Goal: Information Seeking & Learning: Learn about a topic

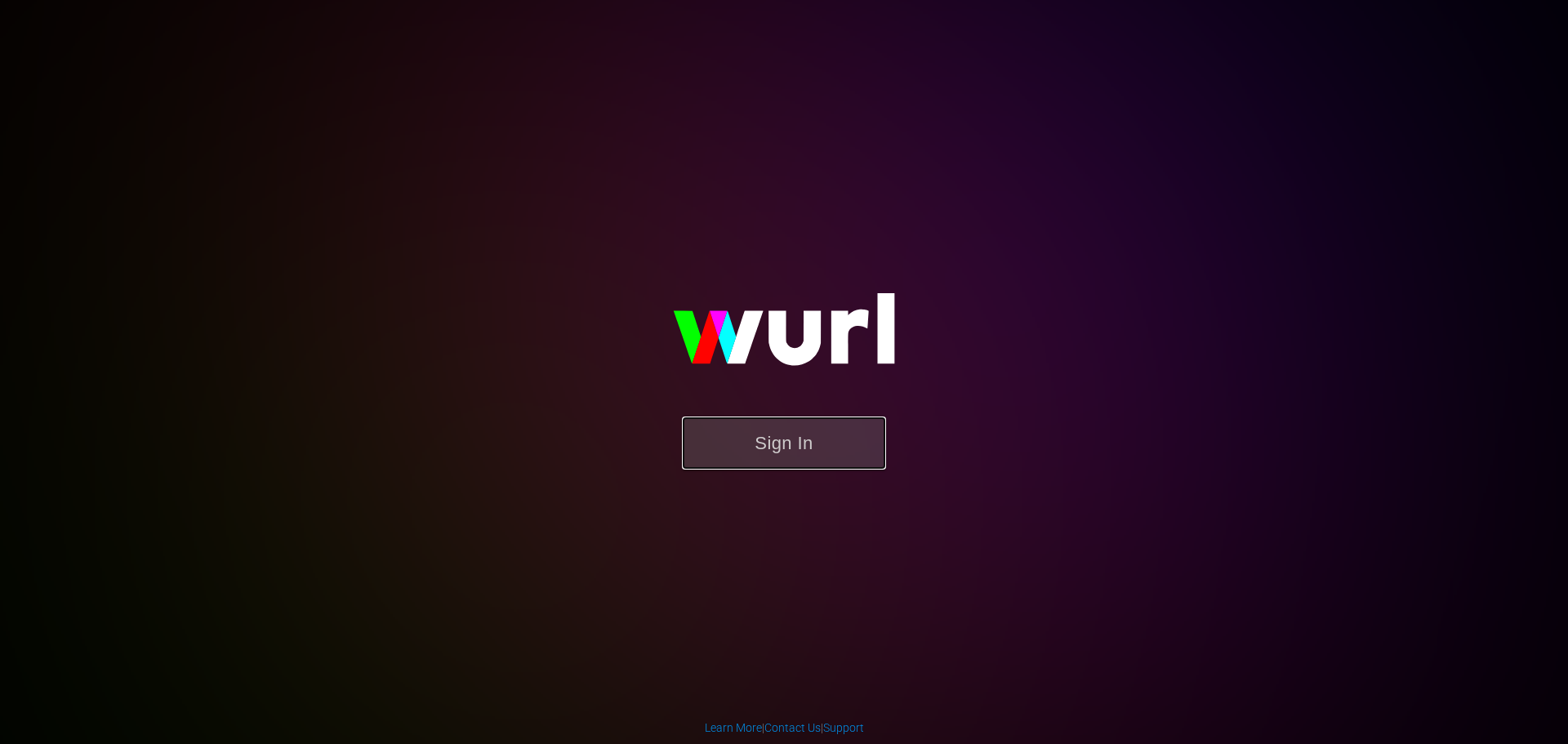
click at [797, 455] on button "Sign In" at bounding box center [784, 443] width 205 height 53
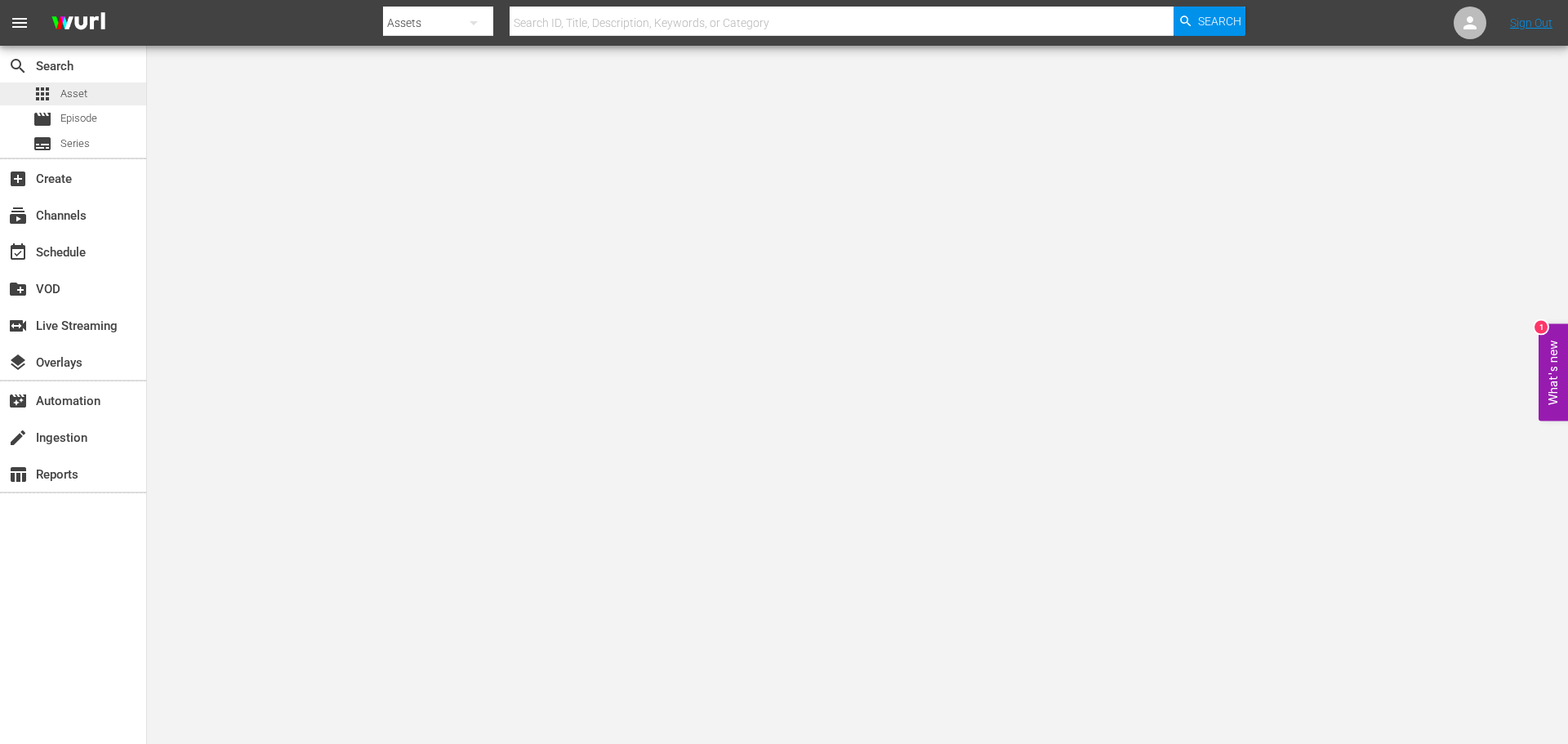
click at [85, 89] on span "Asset" at bounding box center [74, 94] width 27 height 16
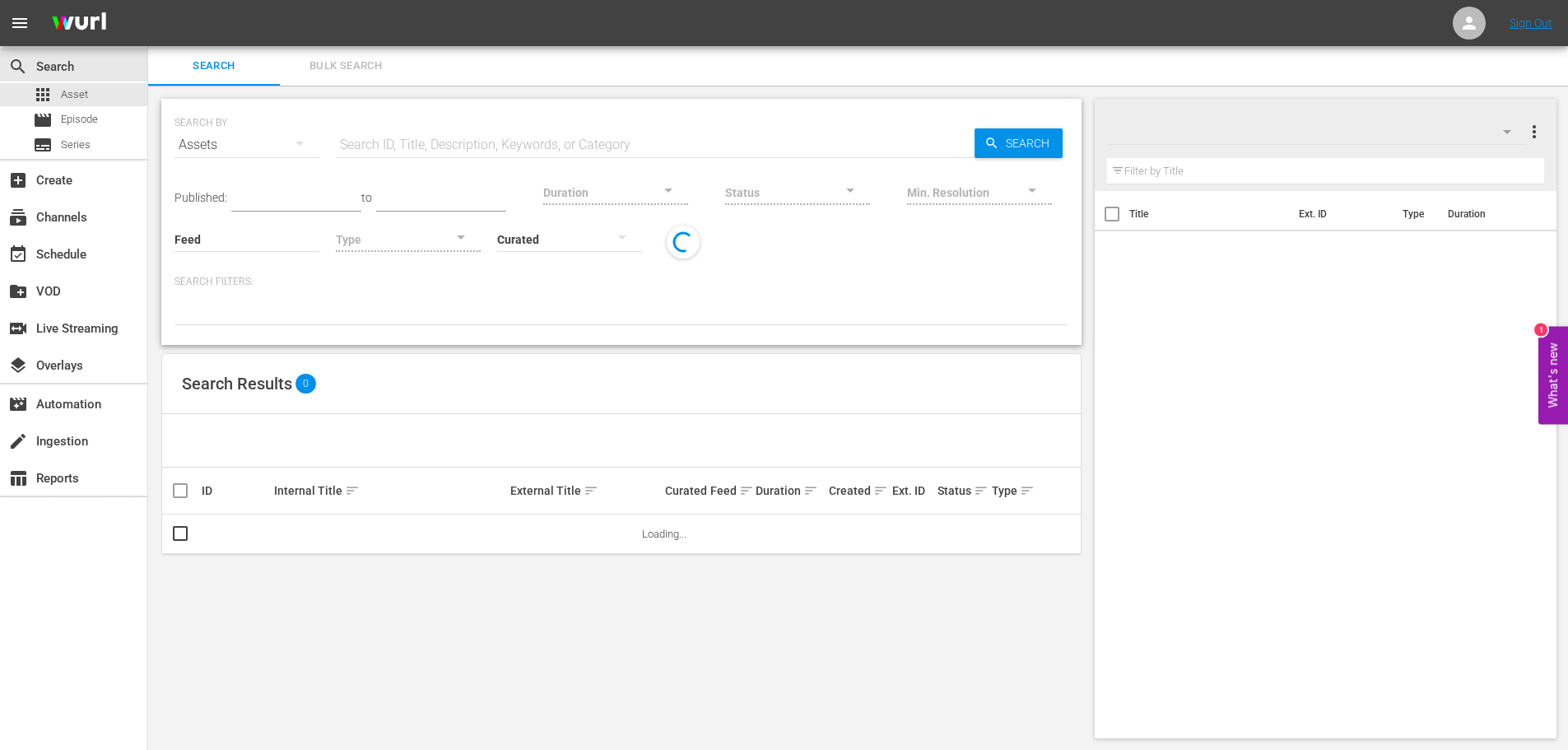
click at [451, 120] on div "SEARCH BY Search By Assets Search ID, Title, Description, Keywords, or Category…" at bounding box center [621, 134] width 894 height 59
click at [450, 142] on input "text" at bounding box center [655, 144] width 639 height 40
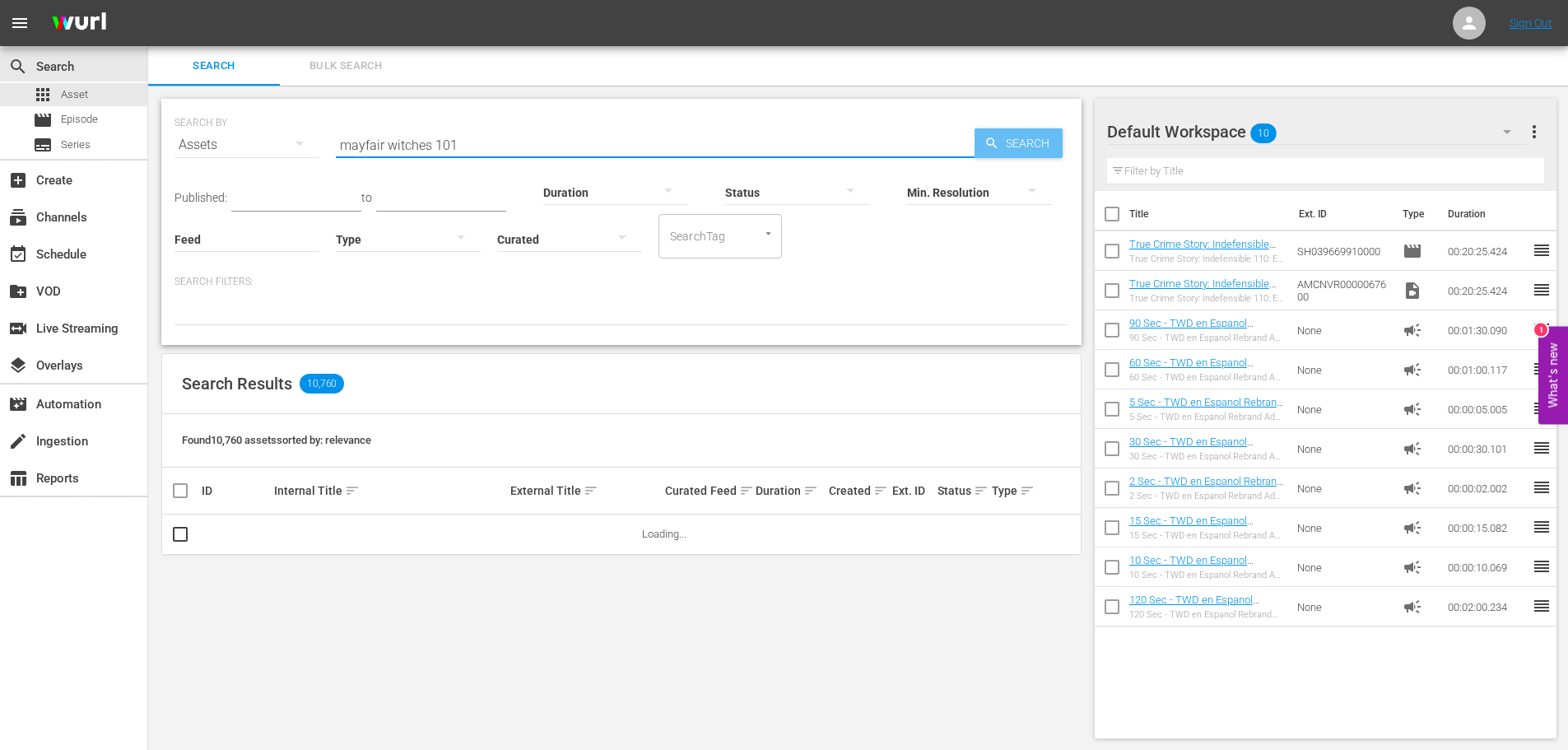
click at [986, 131] on div "Search" at bounding box center [1019, 144] width 88 height 29
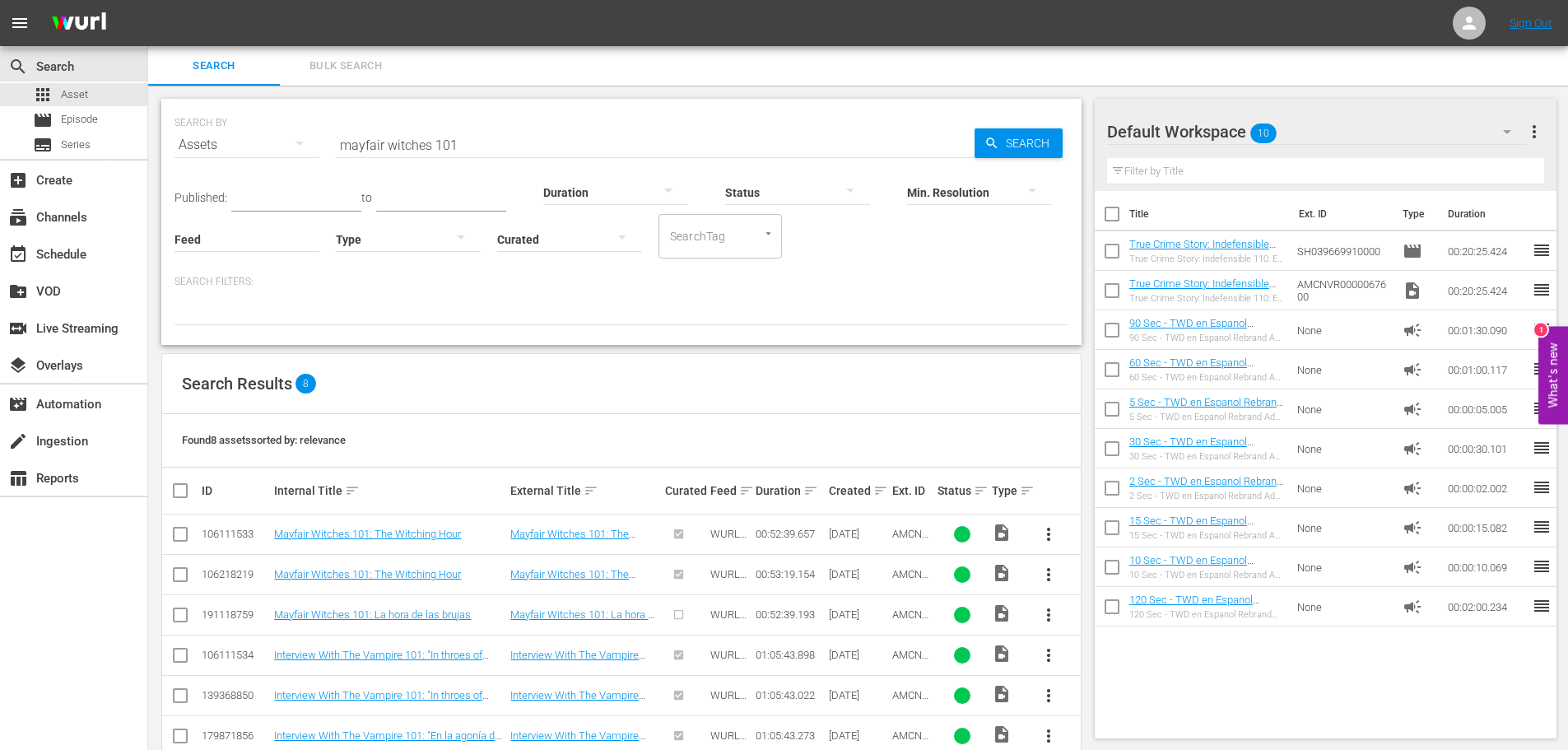
drag, startPoint x: 493, startPoint y: 143, endPoint x: 205, endPoint y: 110, distance: 289.9
click at [205, 110] on div "SEARCH BY Search By Assets Search ID, Title, Description, Keywords, or Category…" at bounding box center [621, 134] width 894 height 59
type input "sakura trick"
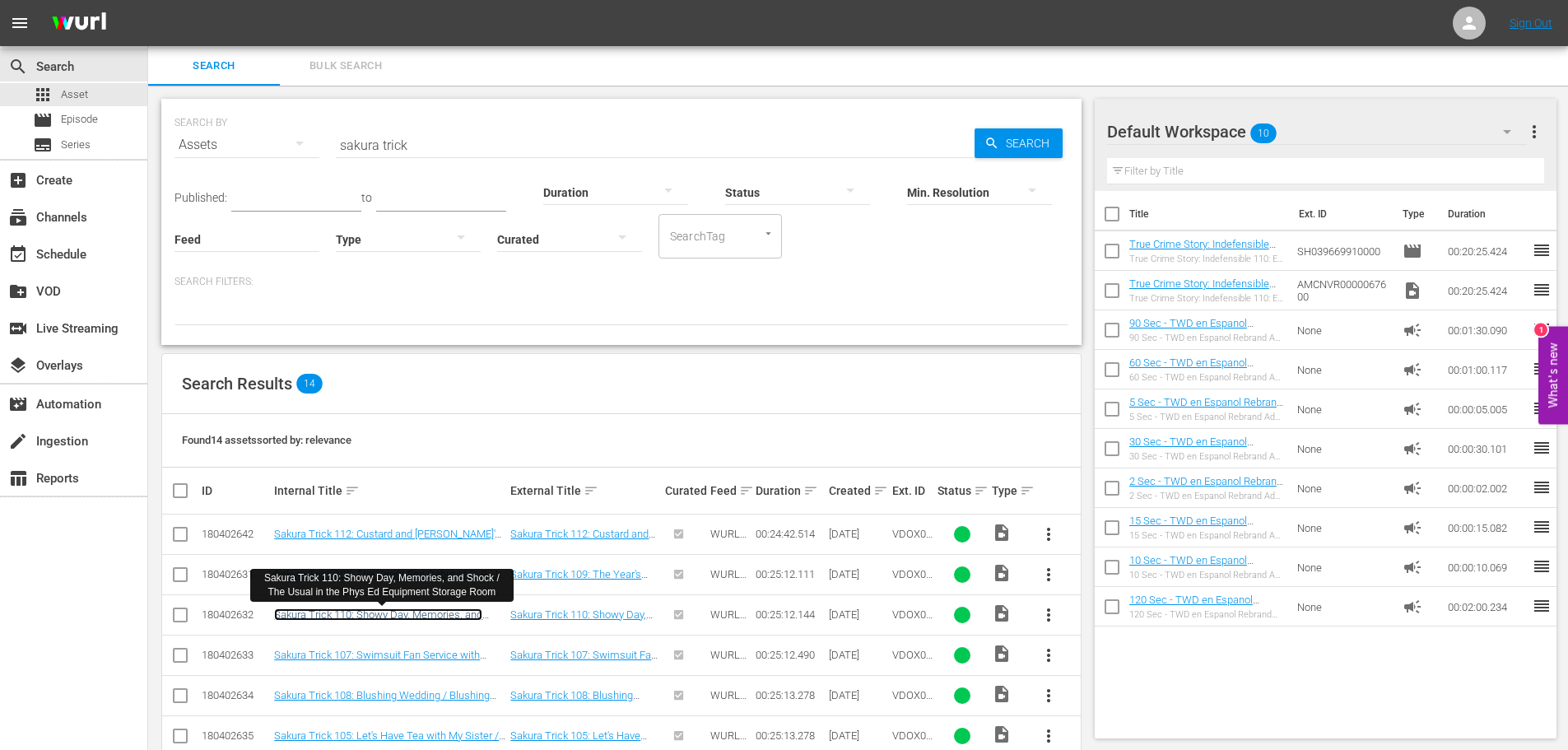
click at [370, 620] on link "Sakura Trick 110: Showy Day, Memories, and Shock / The Usual in the Phys Ed Equ…" at bounding box center [378, 627] width 208 height 37
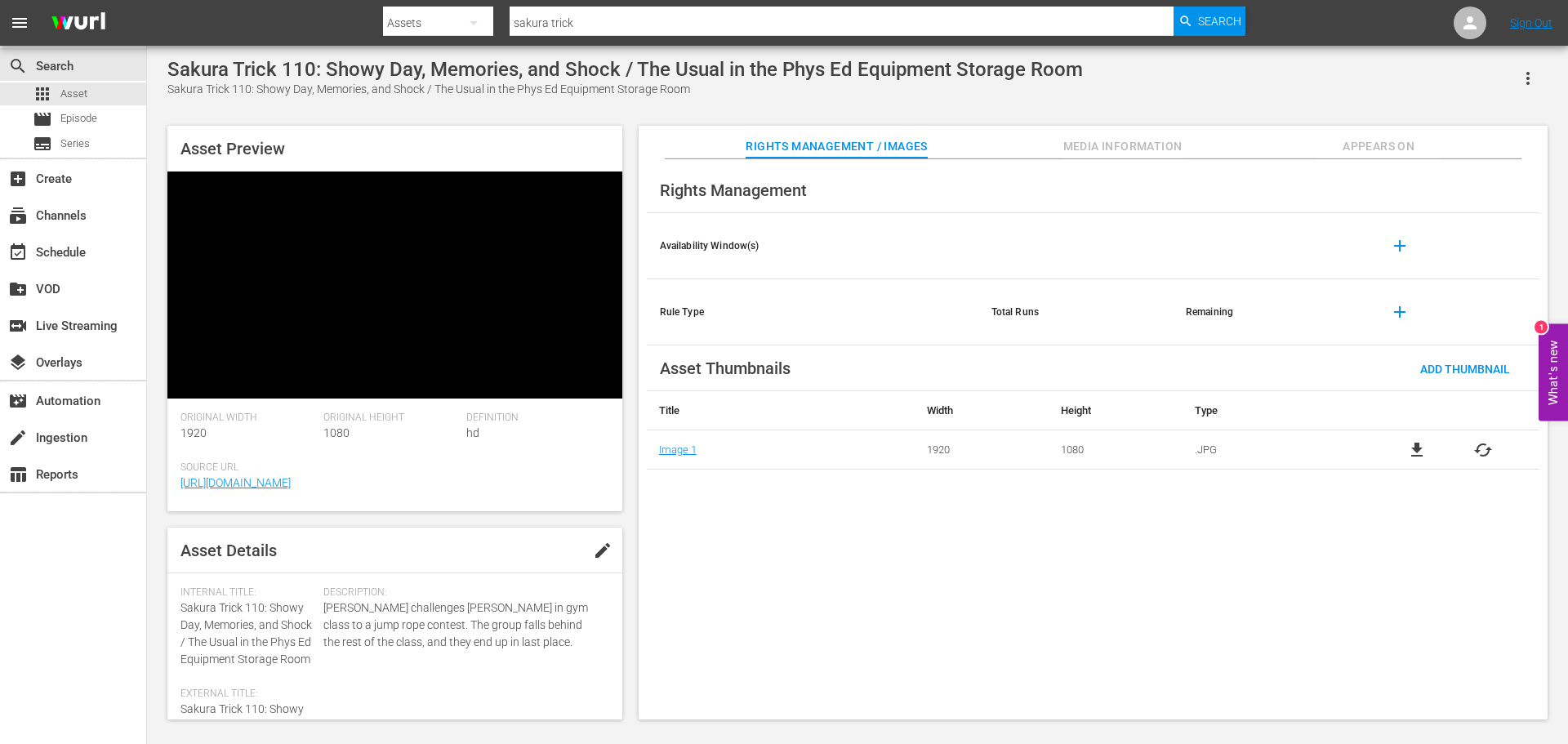
click at [415, 206] on video at bounding box center [395, 285] width 455 height 227
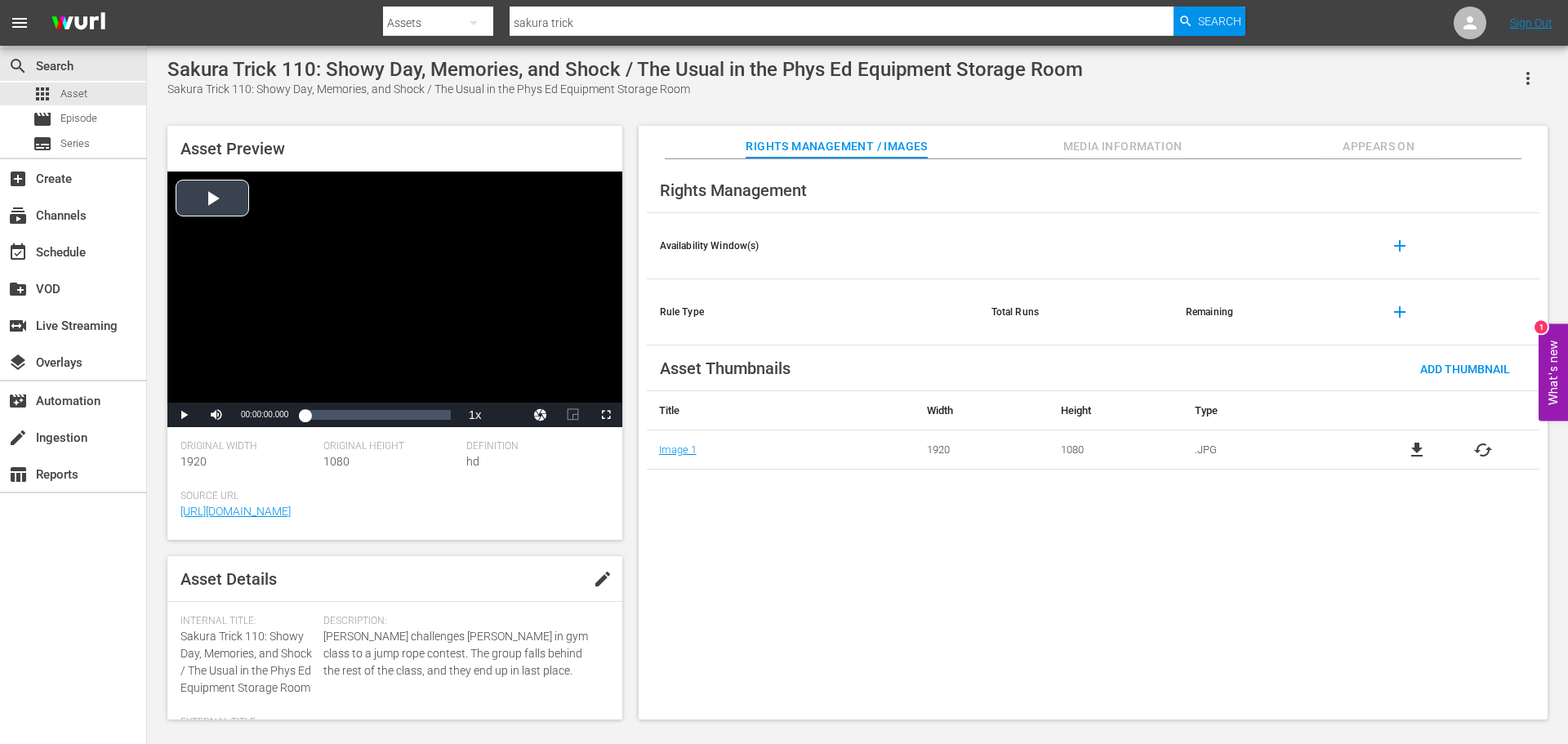
click at [415, 206] on div "Video Player" at bounding box center [395, 287] width 455 height 231
click at [323, 420] on div "Loaded : 2.37% 00:03:15.389 00:00:01.871" at bounding box center [377, 414] width 145 height 16
click at [184, 414] on span "Video Player" at bounding box center [184, 414] width 0 height 0
click at [79, 86] on span "Asset" at bounding box center [74, 94] width 27 height 16
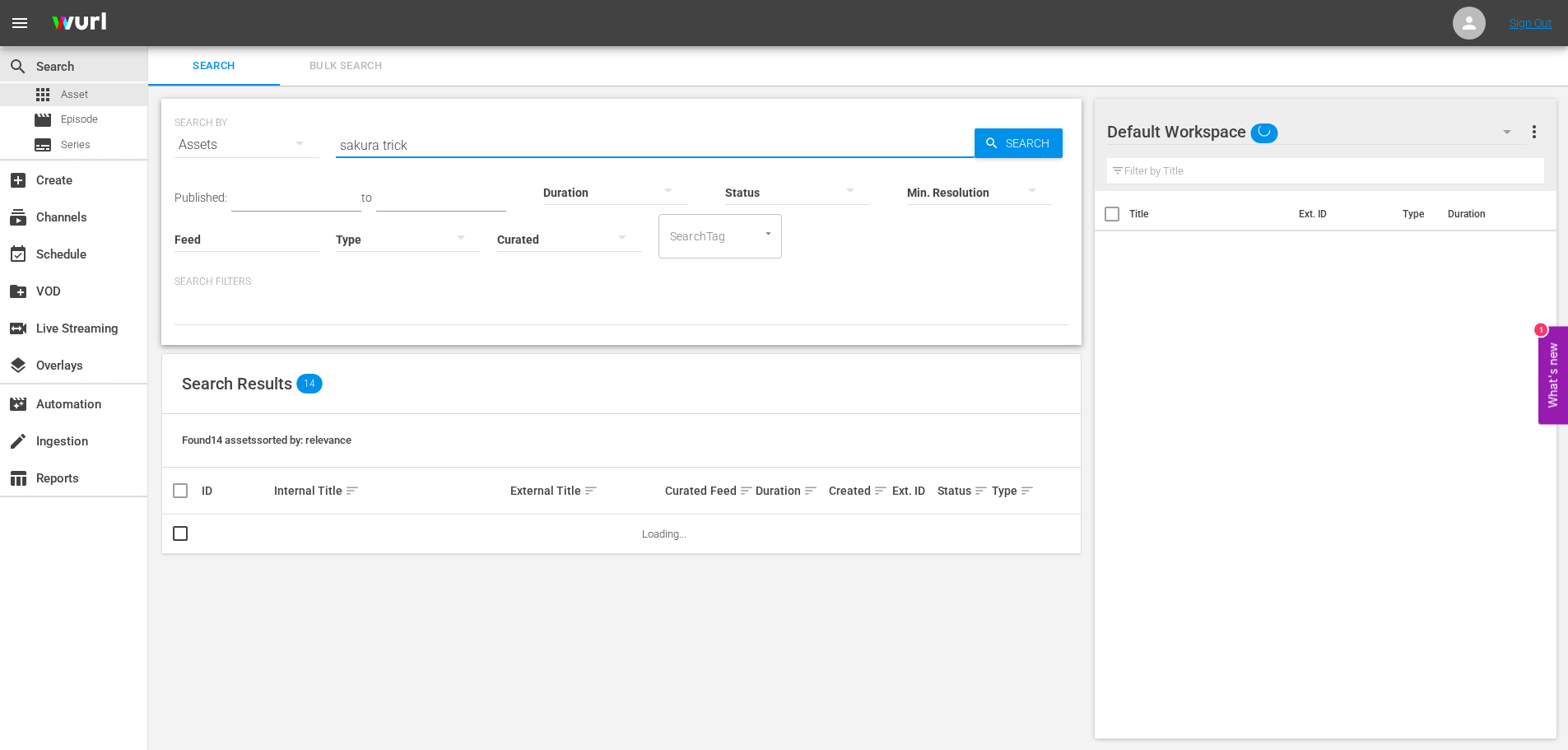
drag, startPoint x: 495, startPoint y: 133, endPoint x: 476, endPoint y: 143, distance: 21.5
click at [490, 140] on input "sakura trick" at bounding box center [655, 144] width 639 height 40
drag, startPoint x: 476, startPoint y: 143, endPoint x: 317, endPoint y: 137, distance: 159.1
click at [317, 137] on div "SEARCH BY Search By Assets Search ID, Title, Description, Keywords, or Category…" at bounding box center [621, 134] width 894 height 59
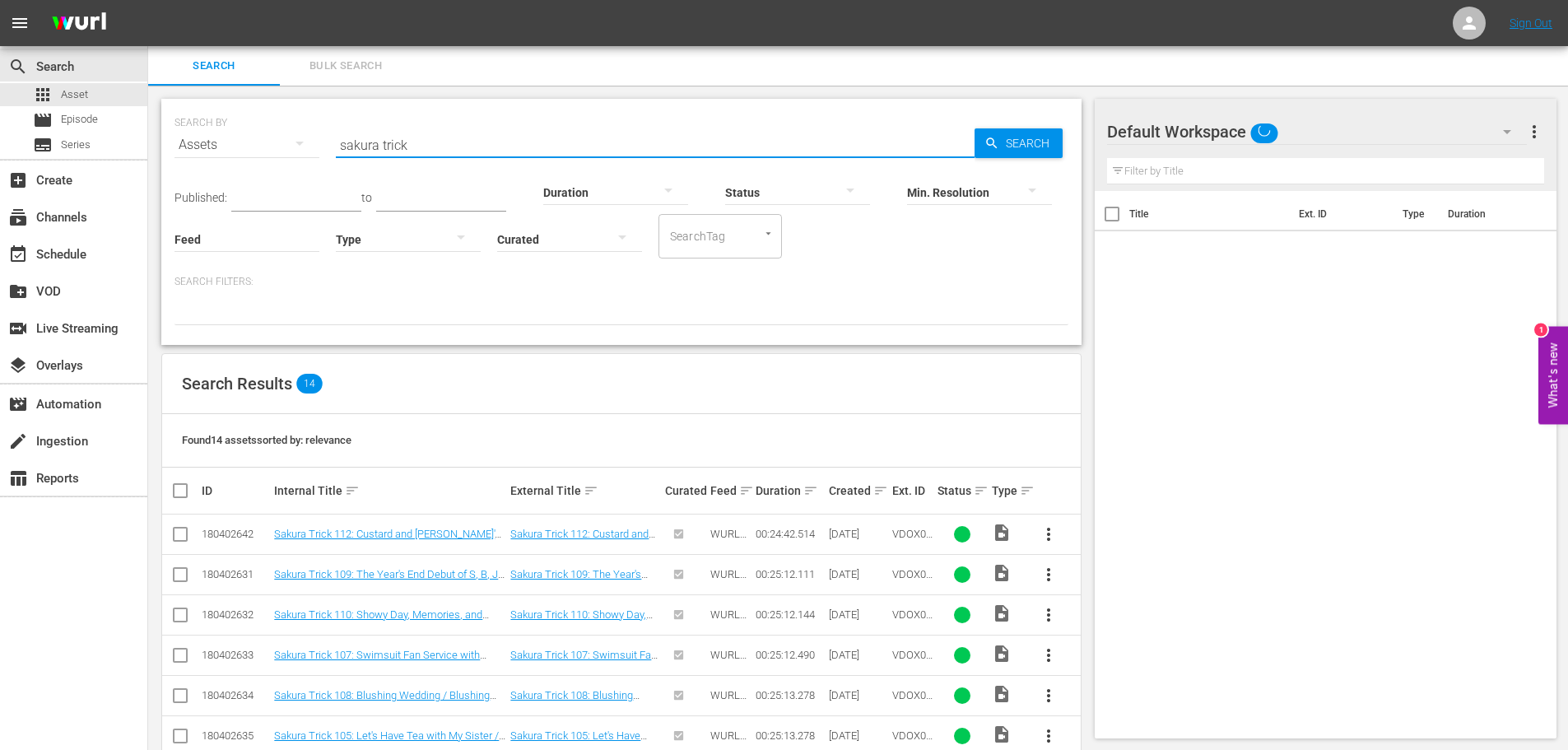
paste input "AMCNVR0000006044"
click at [1020, 144] on span "Search" at bounding box center [1031, 144] width 63 height 29
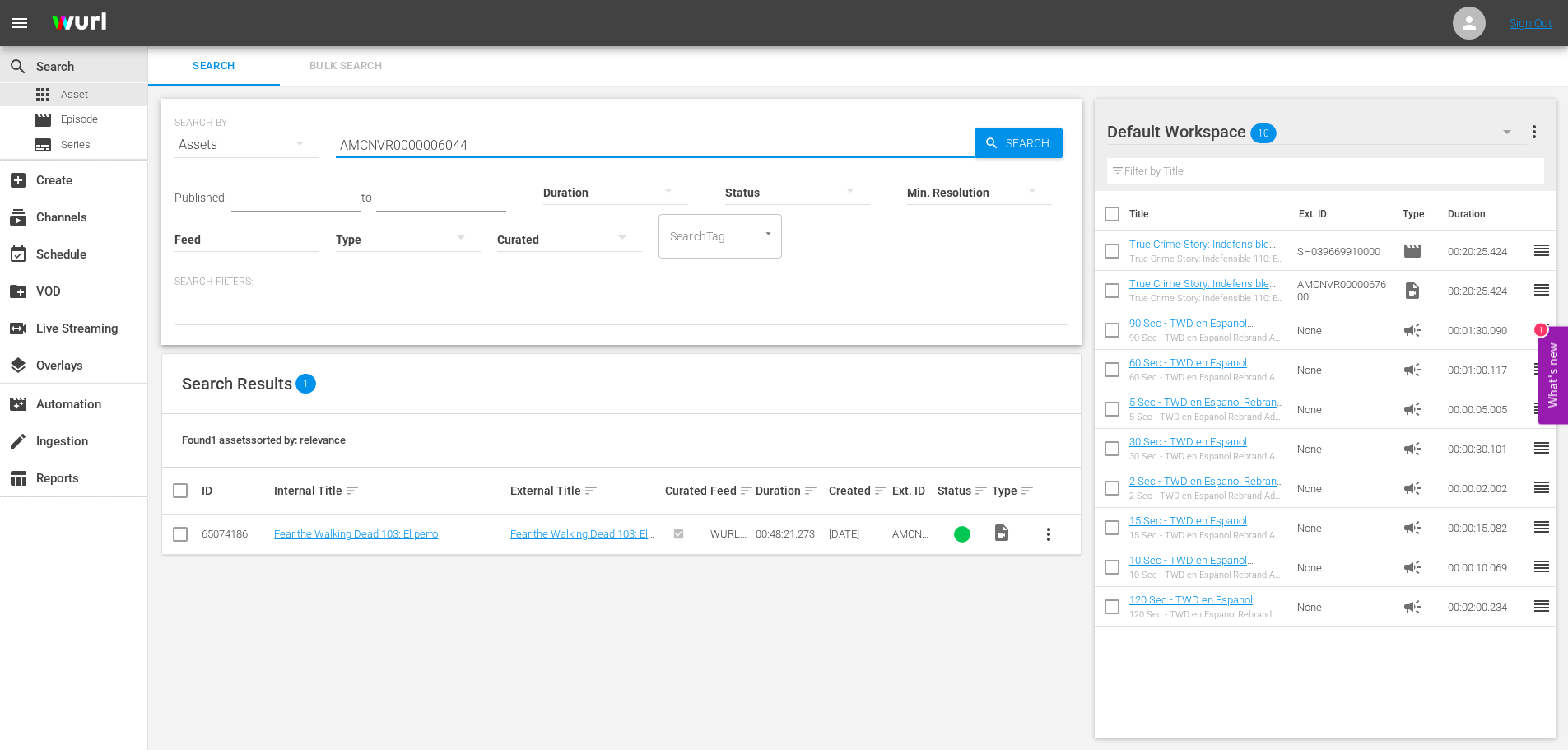
drag, startPoint x: 468, startPoint y: 143, endPoint x: 272, endPoint y: 133, distance: 196.3
click at [272, 133] on div "SEARCH BY Search By Assets Search ID, Title, Description, Keywords, or Category…" at bounding box center [621, 134] width 894 height 59
type input "el perro"
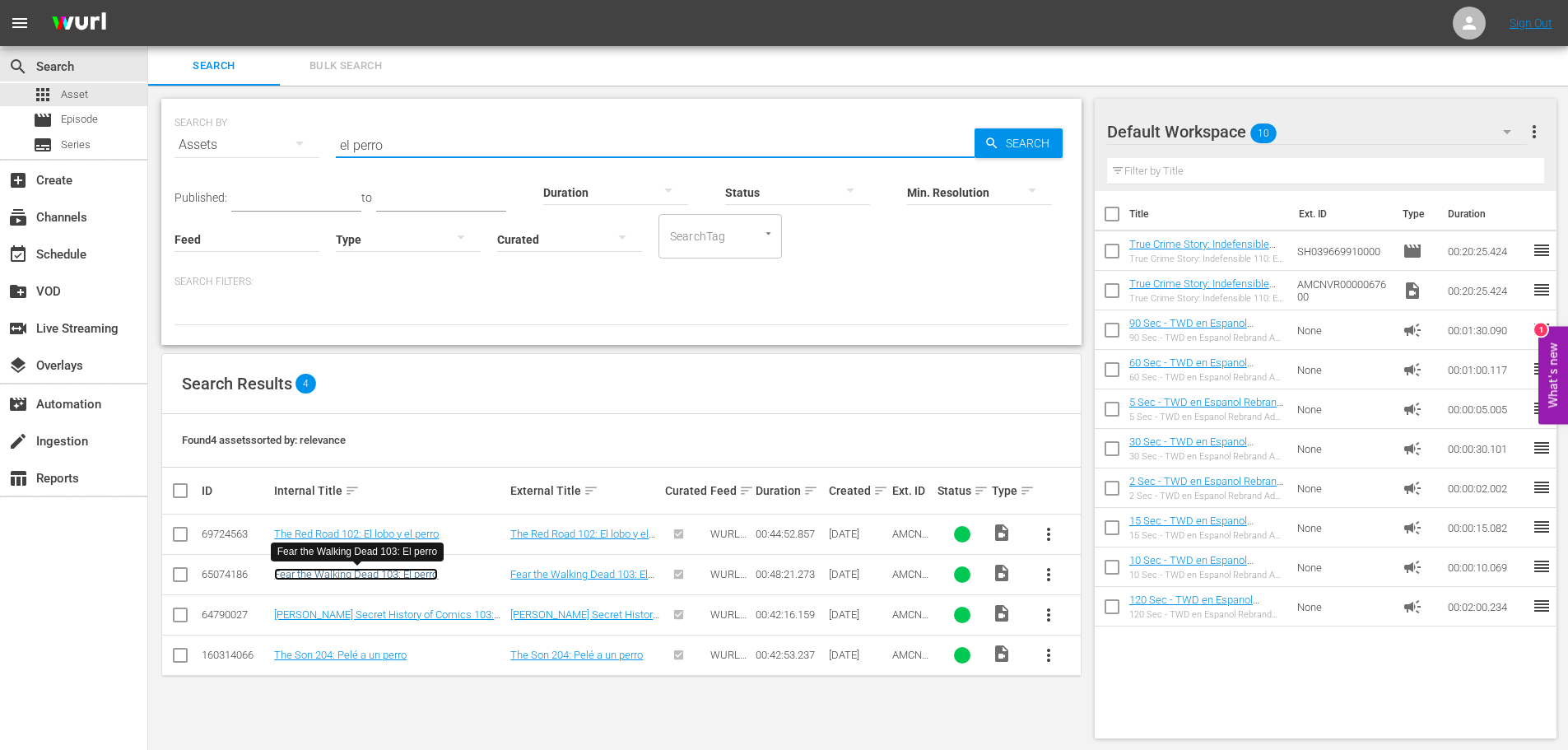
click at [432, 571] on link "Fear the Walking Dead 103: El perro" at bounding box center [356, 573] width 164 height 12
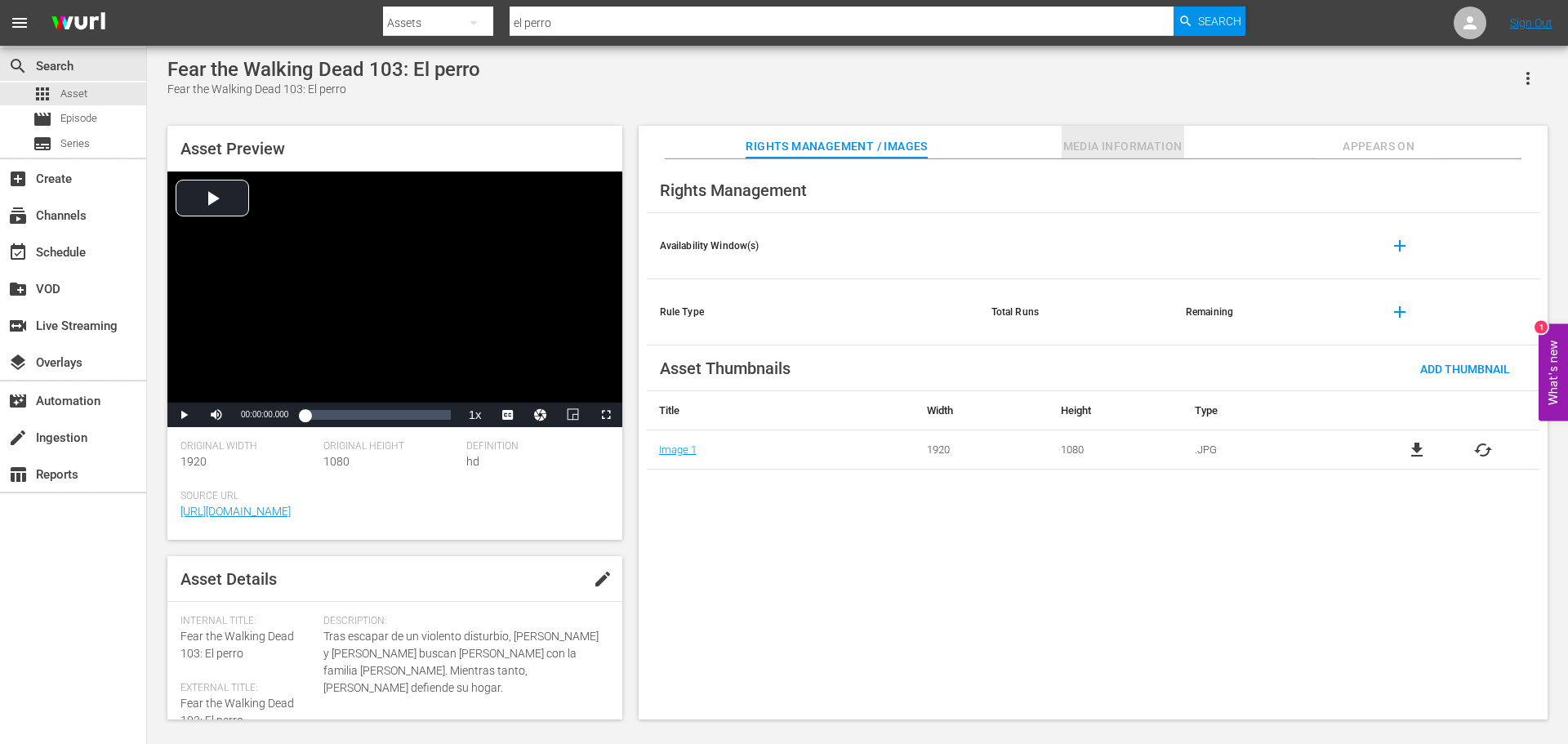
click at [1062, 141] on span "Media Information" at bounding box center [1123, 146] width 122 height 20
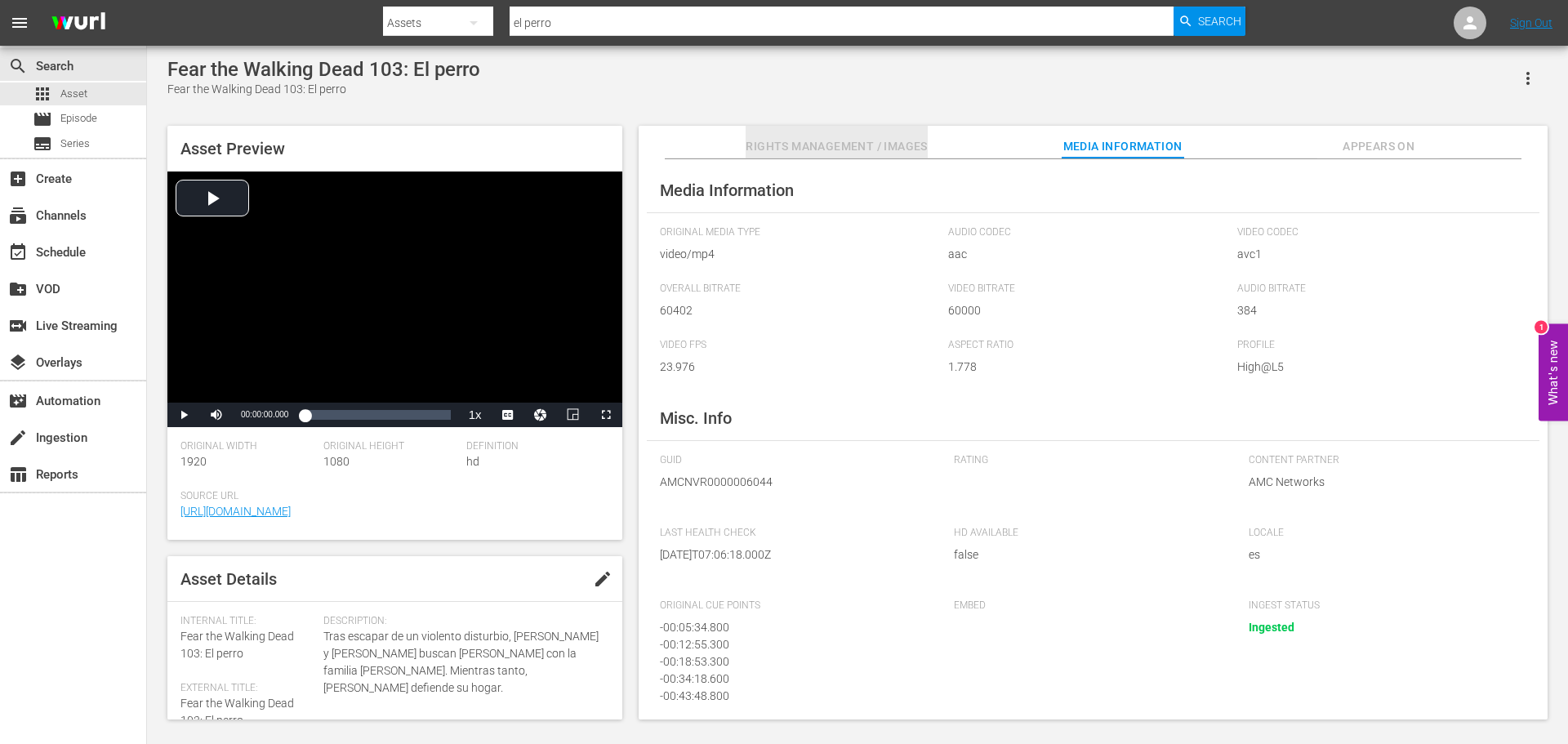
click at [808, 153] on span "Rights Management / Images" at bounding box center [837, 146] width 182 height 20
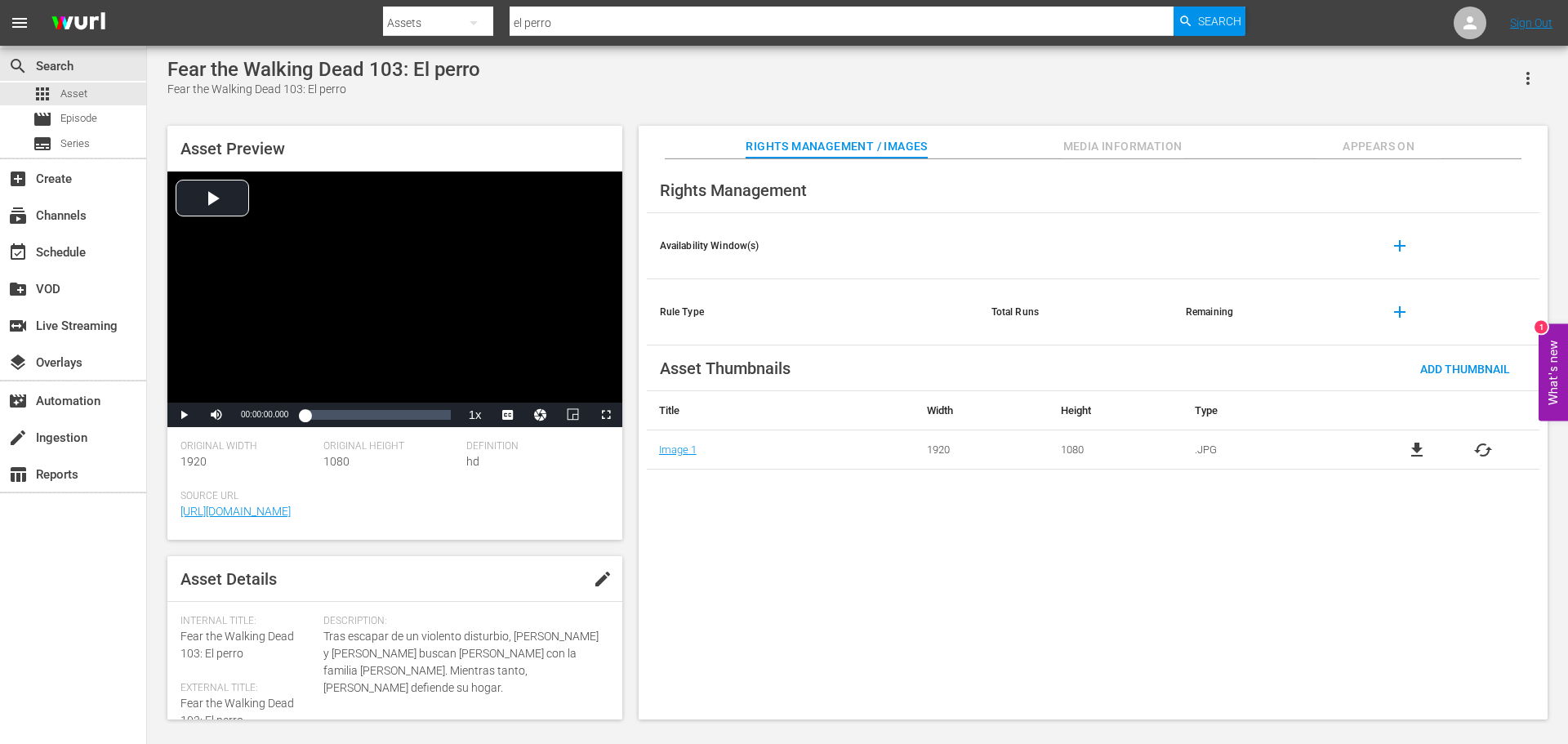
click at [385, 94] on div "Fear the Walking Dead 103: El perro" at bounding box center [323, 89] width 313 height 17
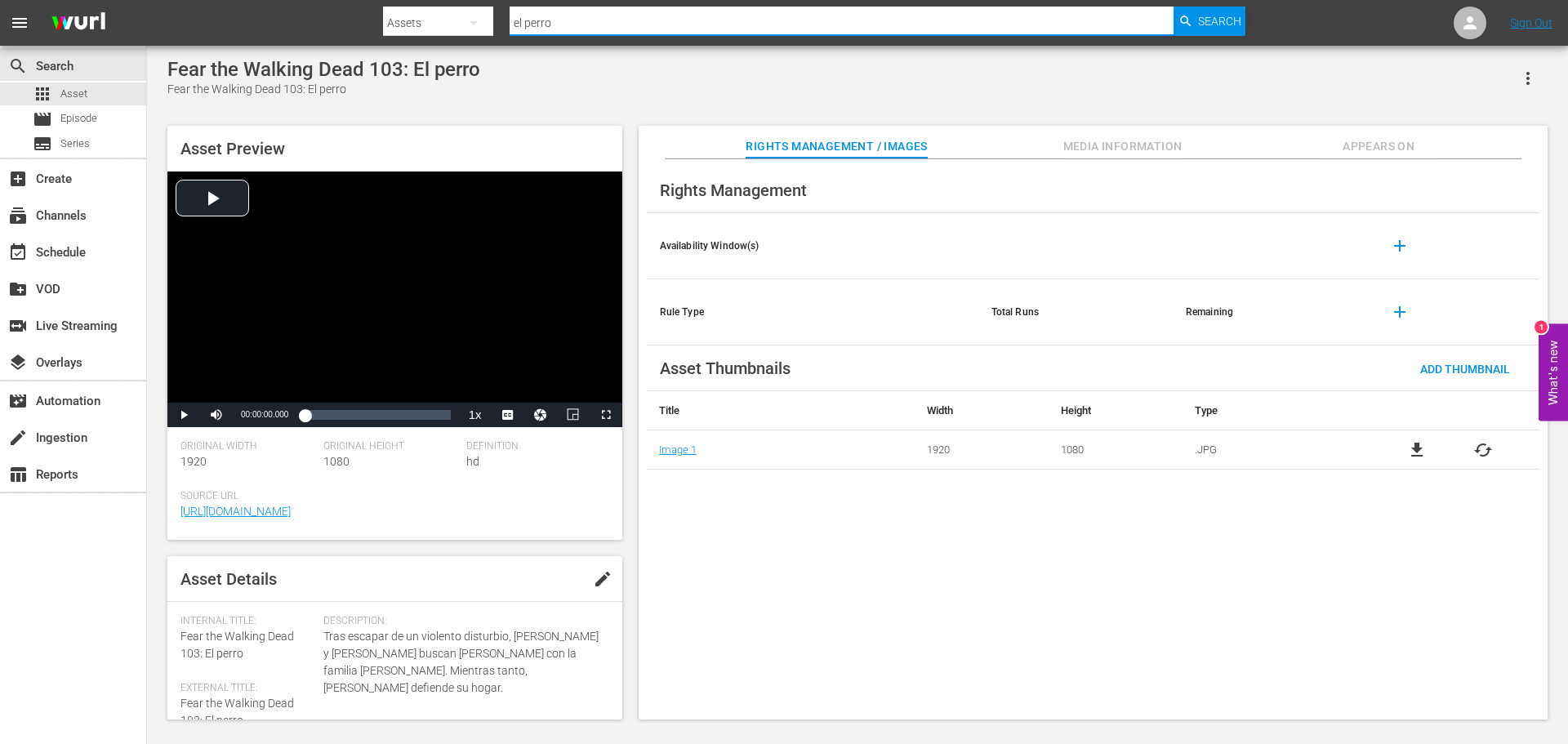
drag, startPoint x: 647, startPoint y: 20, endPoint x: 422, endPoint y: 1, distance: 225.8
click at [422, 4] on div "Search By Assets Search ID, Title, Description, Keywords, or Category el perro …" at bounding box center [815, 23] width 863 height 39
type input "chaika 201"
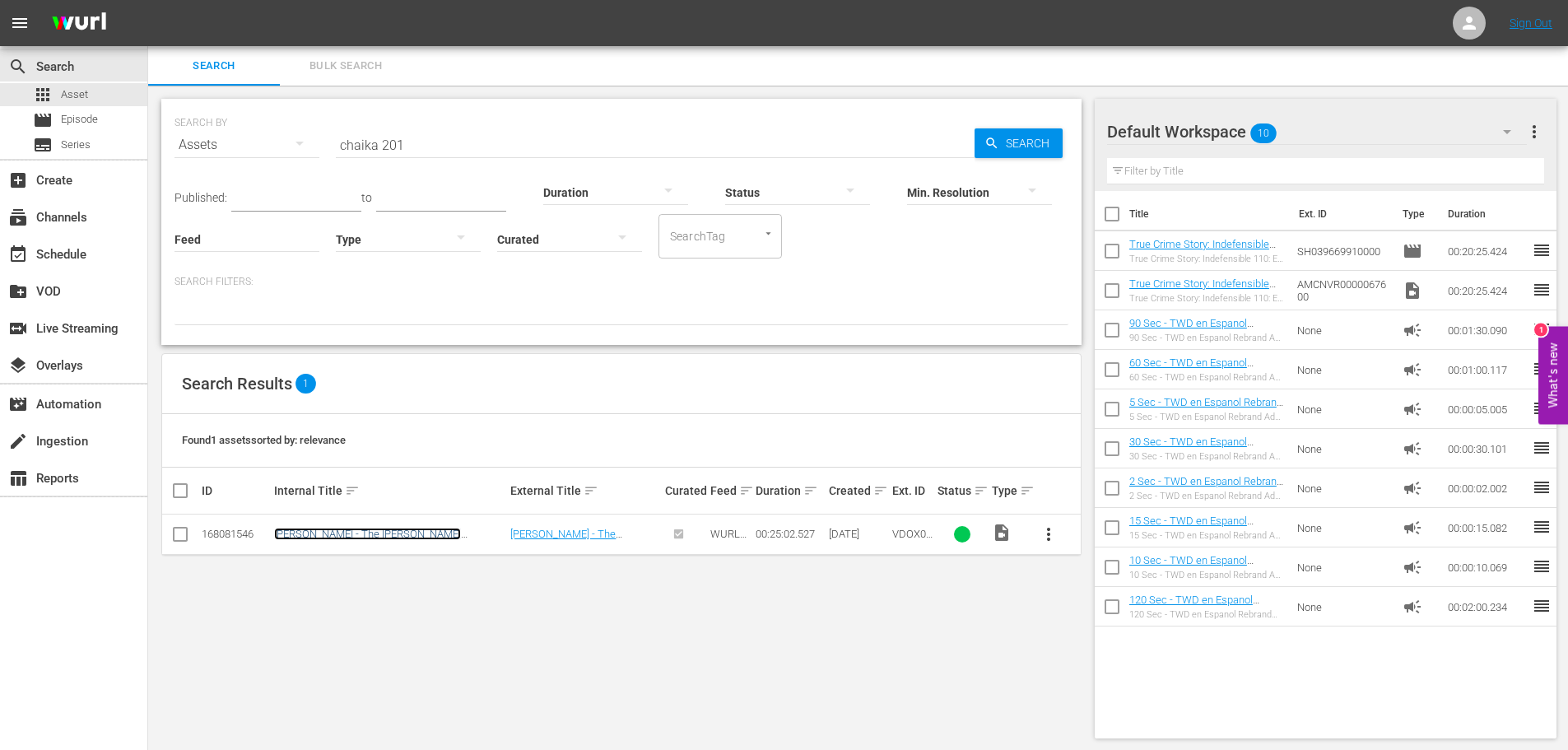
click at [436, 533] on link "[PERSON_NAME] - The [PERSON_NAME] Princess: Avenging Battle 201: The Princess W…" at bounding box center [388, 546] width 229 height 37
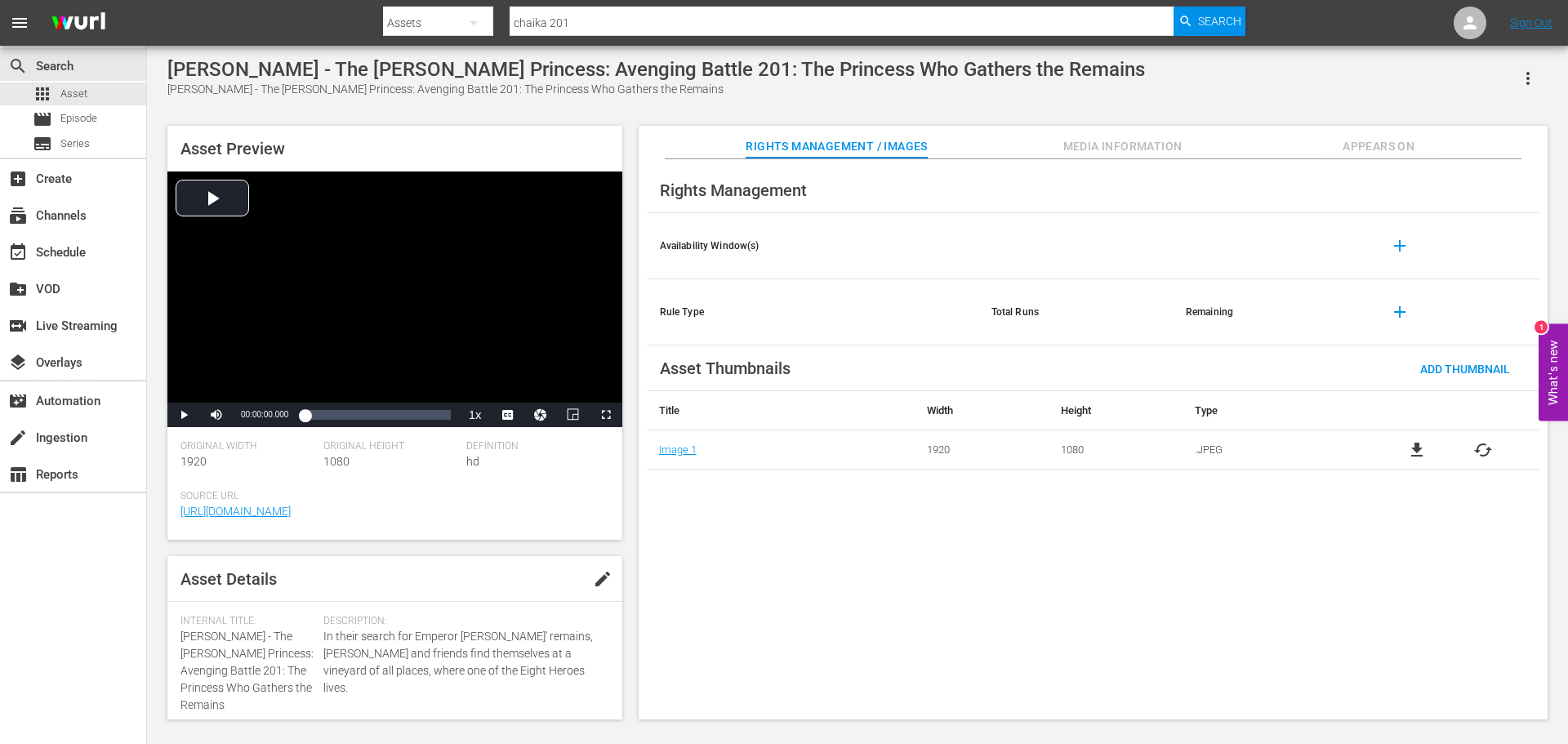
click at [1105, 147] on span "Media Information" at bounding box center [1123, 146] width 122 height 20
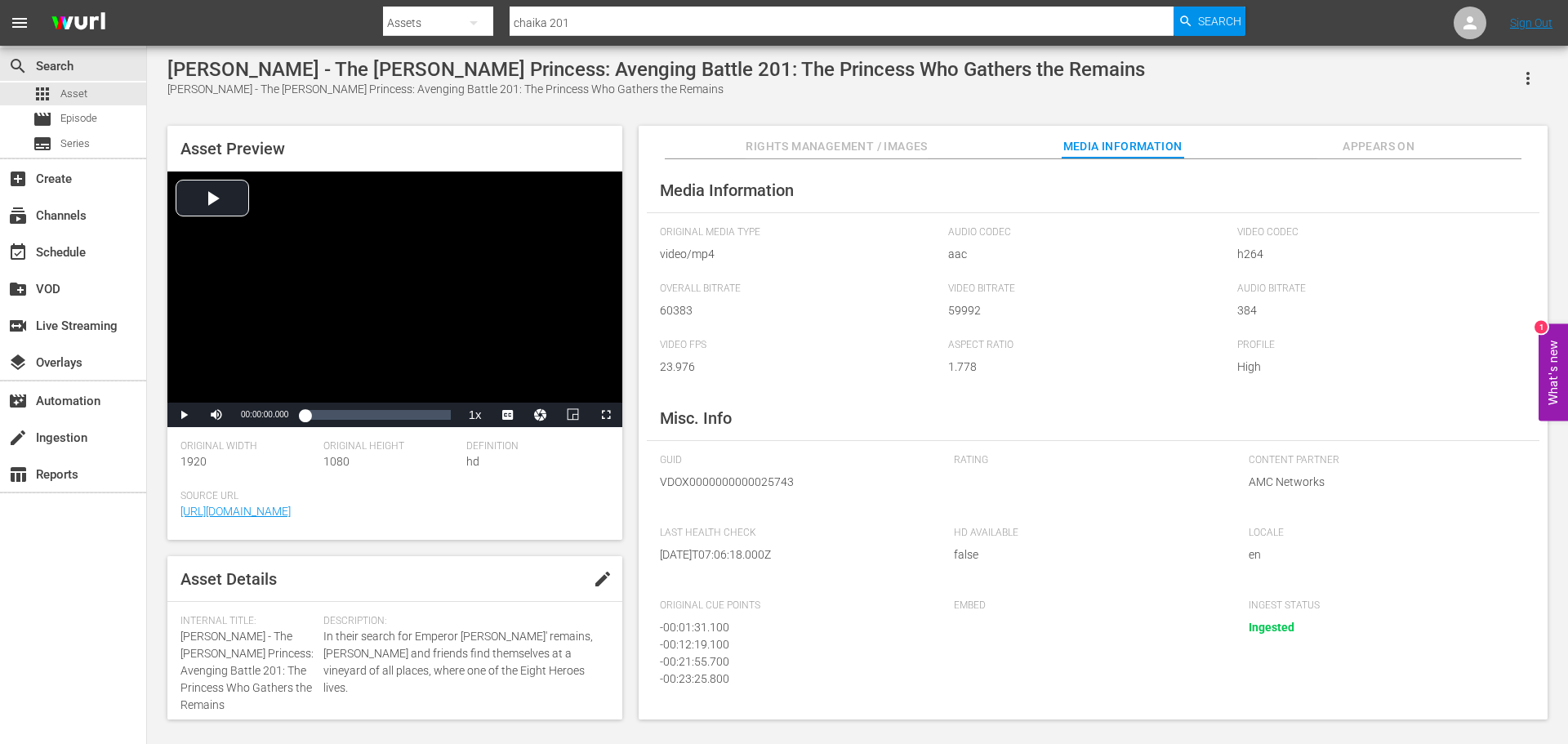
click at [556, 17] on input "chaika 201" at bounding box center [841, 23] width 664 height 39
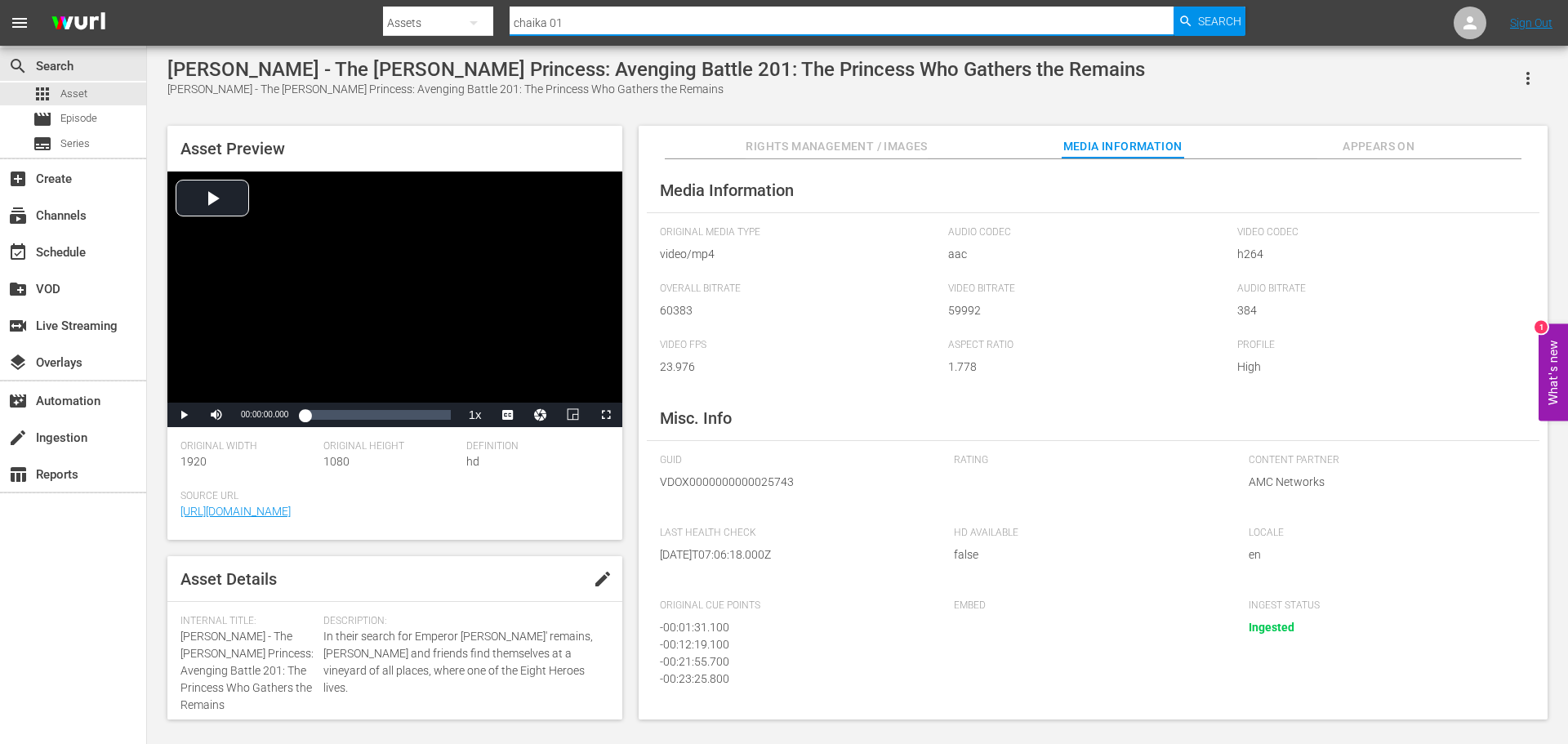
type input "chaika 101"
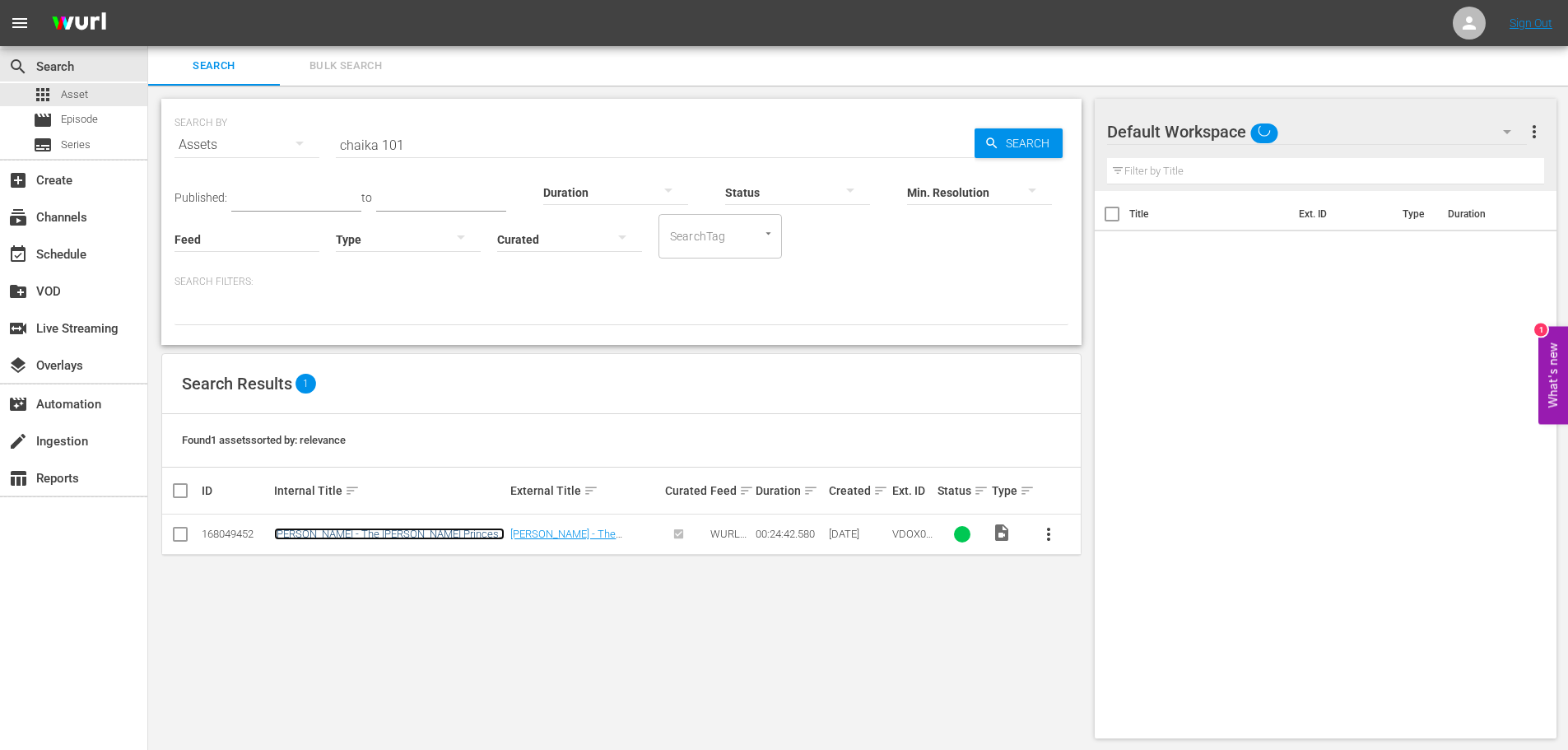
click at [482, 530] on link "[PERSON_NAME] - The [PERSON_NAME] Princess 101: The Girl Who Bears the Coffin" at bounding box center [389, 539] width 230 height 25
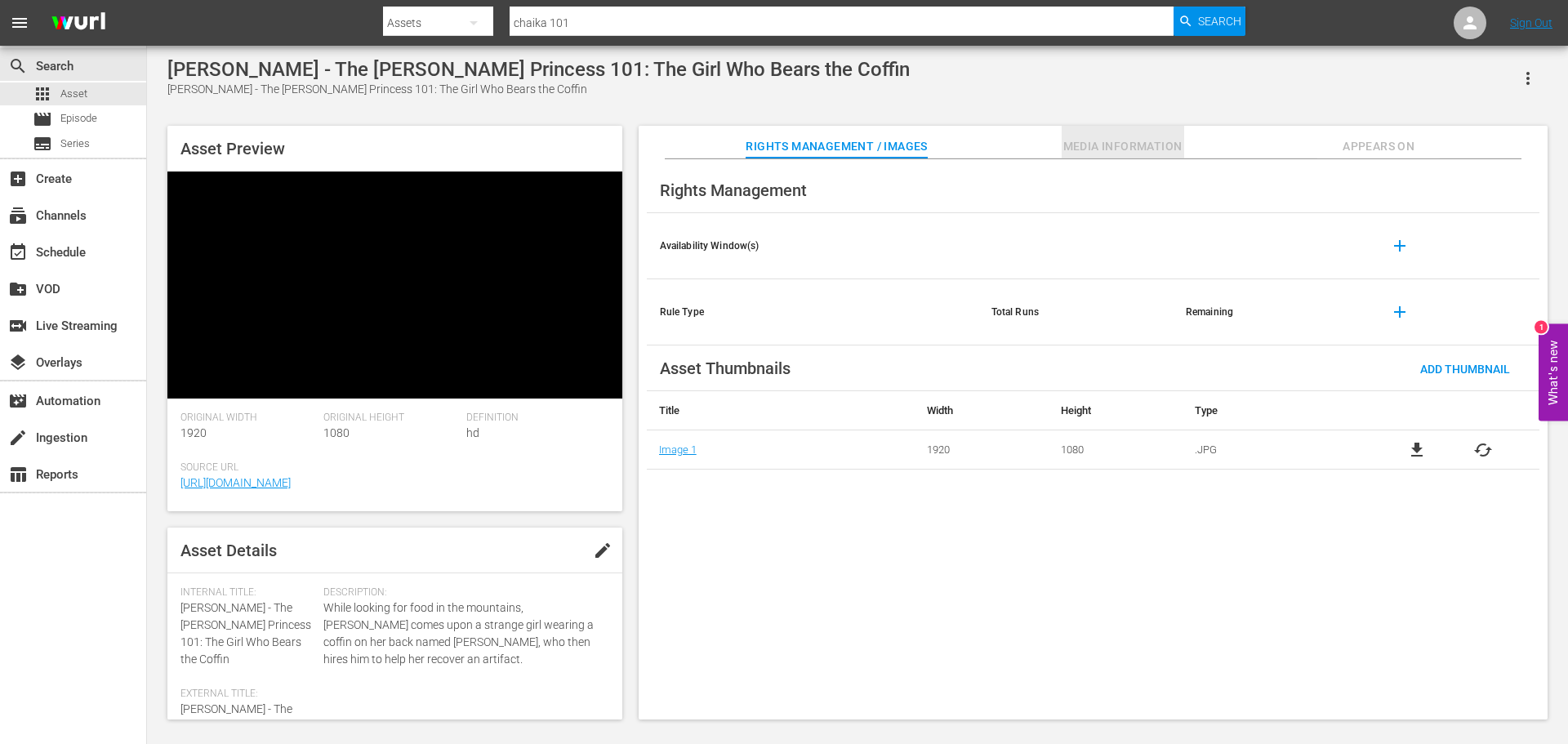
click at [1146, 153] on span "Media Information" at bounding box center [1123, 146] width 122 height 20
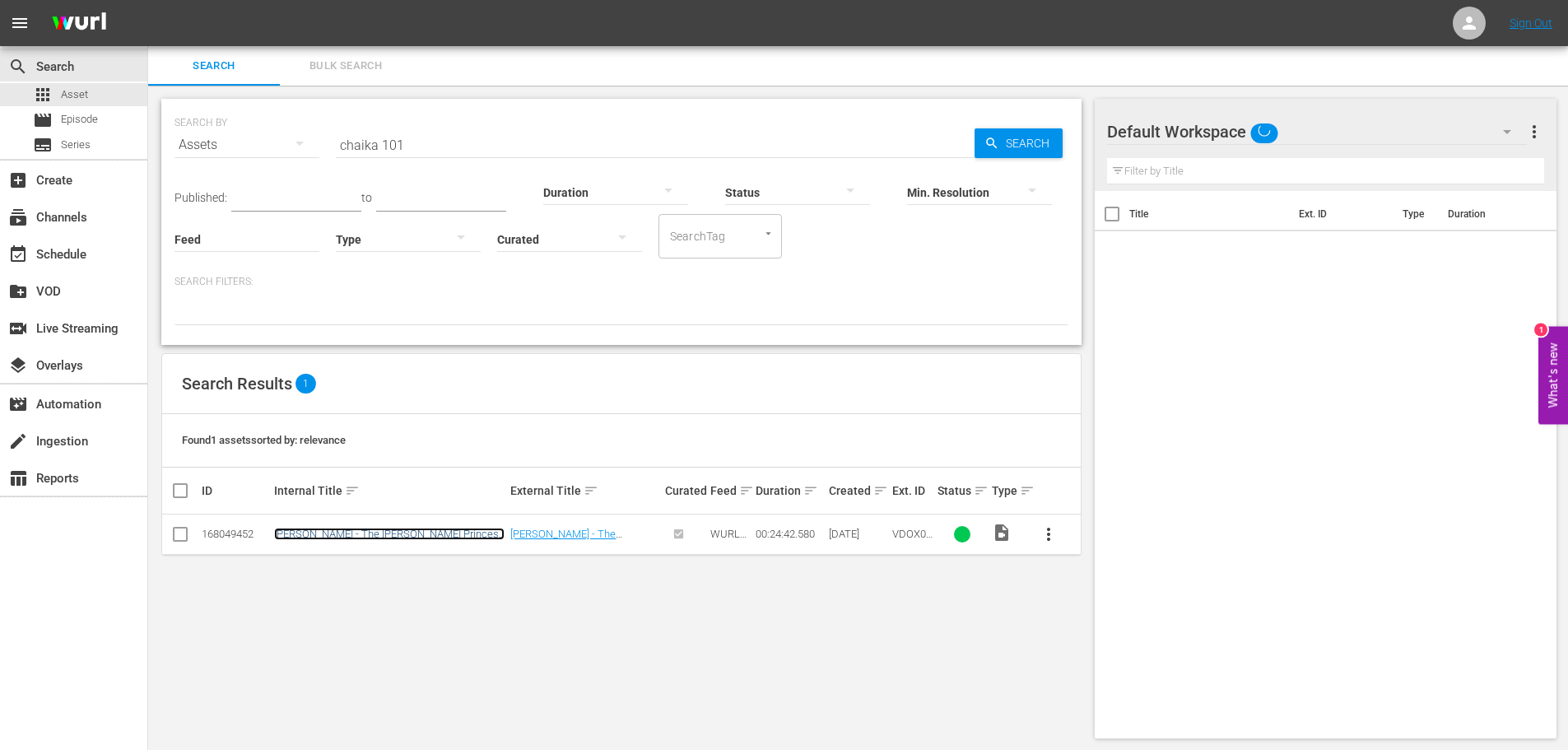
click at [477, 535] on link "[PERSON_NAME] - The [PERSON_NAME] Princess 101: The Girl Who Bears the Coffin" at bounding box center [389, 539] width 230 height 25
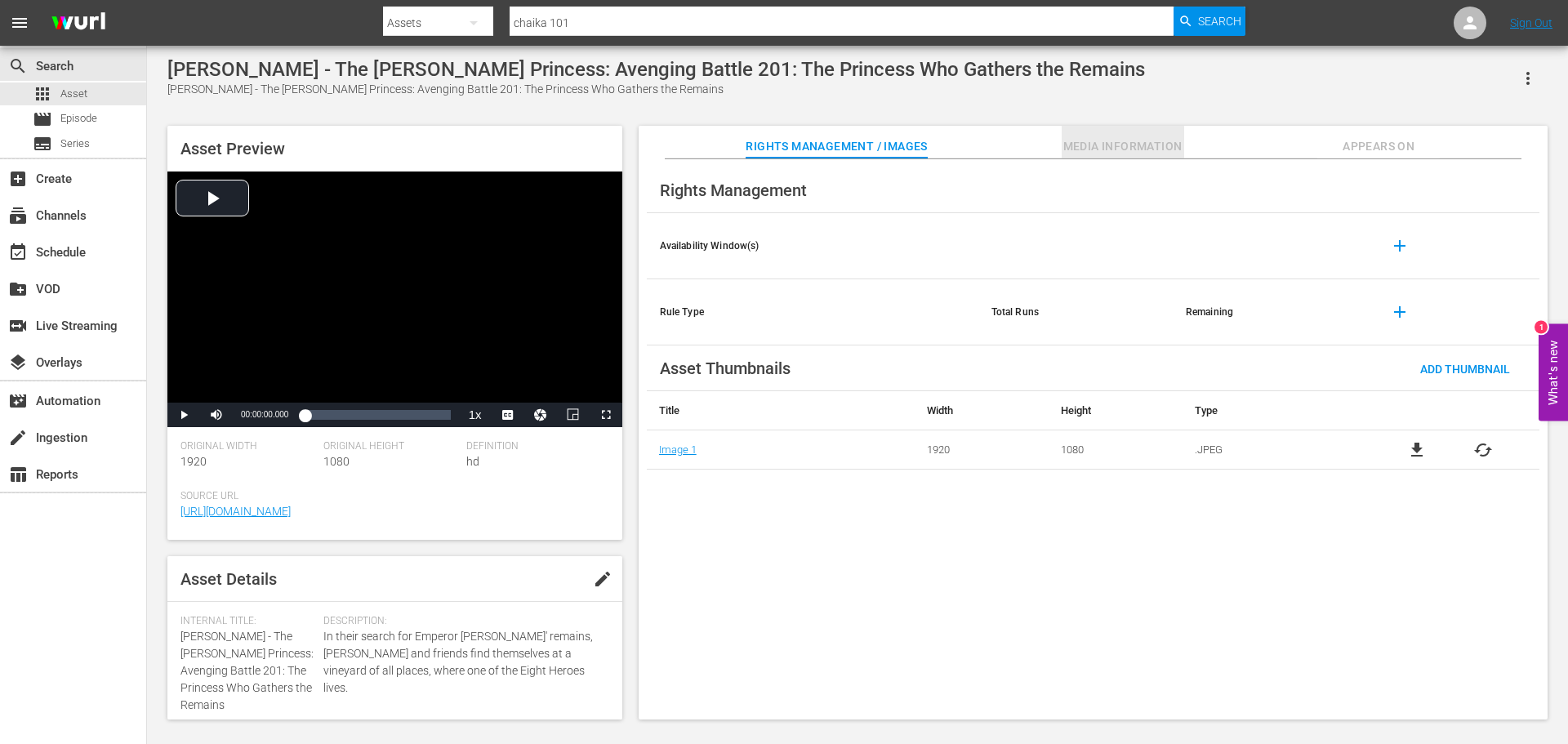
click at [1089, 145] on span "Media Information" at bounding box center [1123, 146] width 122 height 20
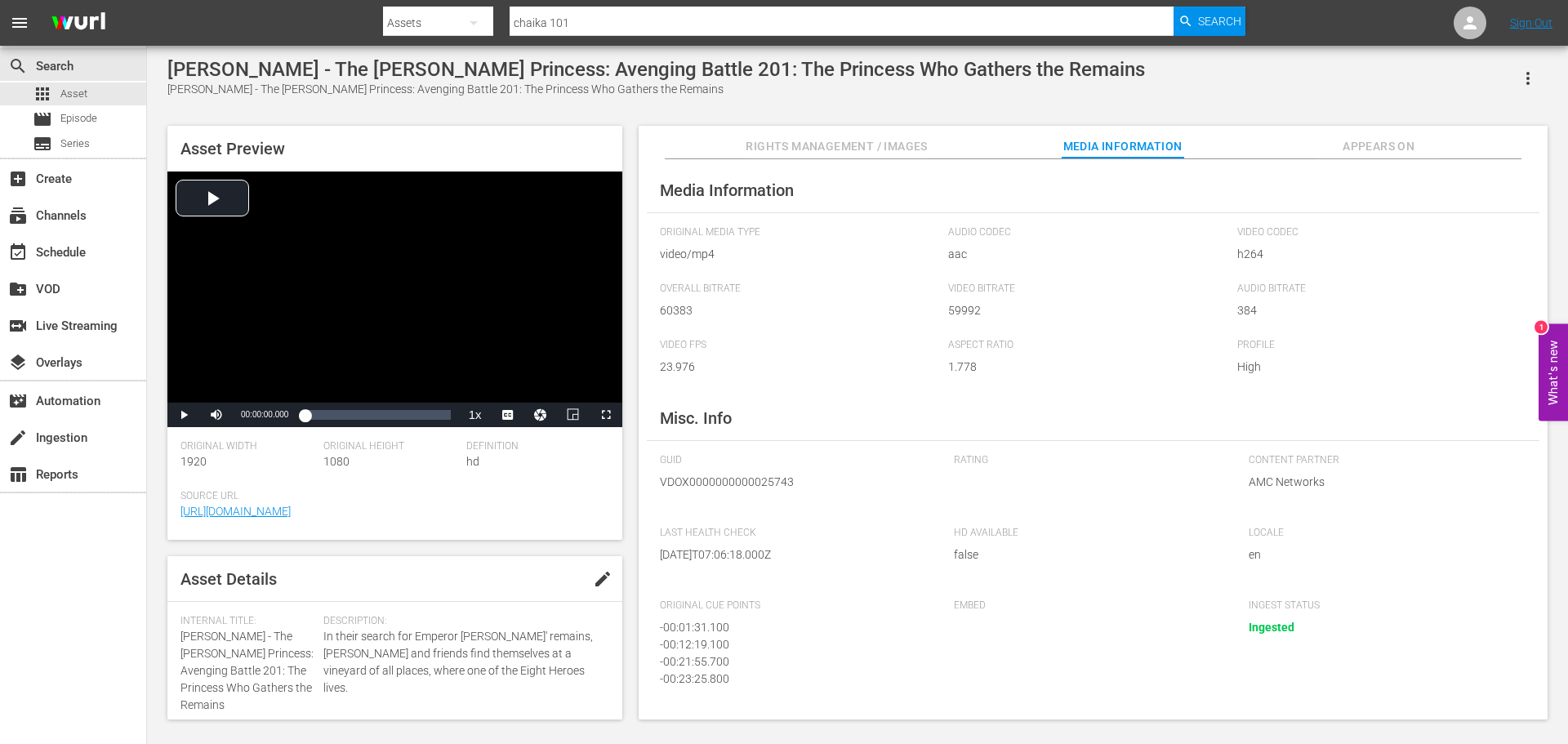
click at [1397, 162] on div "Media Information Original Media Type video/mp4 Audio Codec aac Video Codec h26…" at bounding box center [1093, 439] width 910 height 561
click at [1397, 155] on span "Appears On" at bounding box center [1379, 146] width 122 height 20
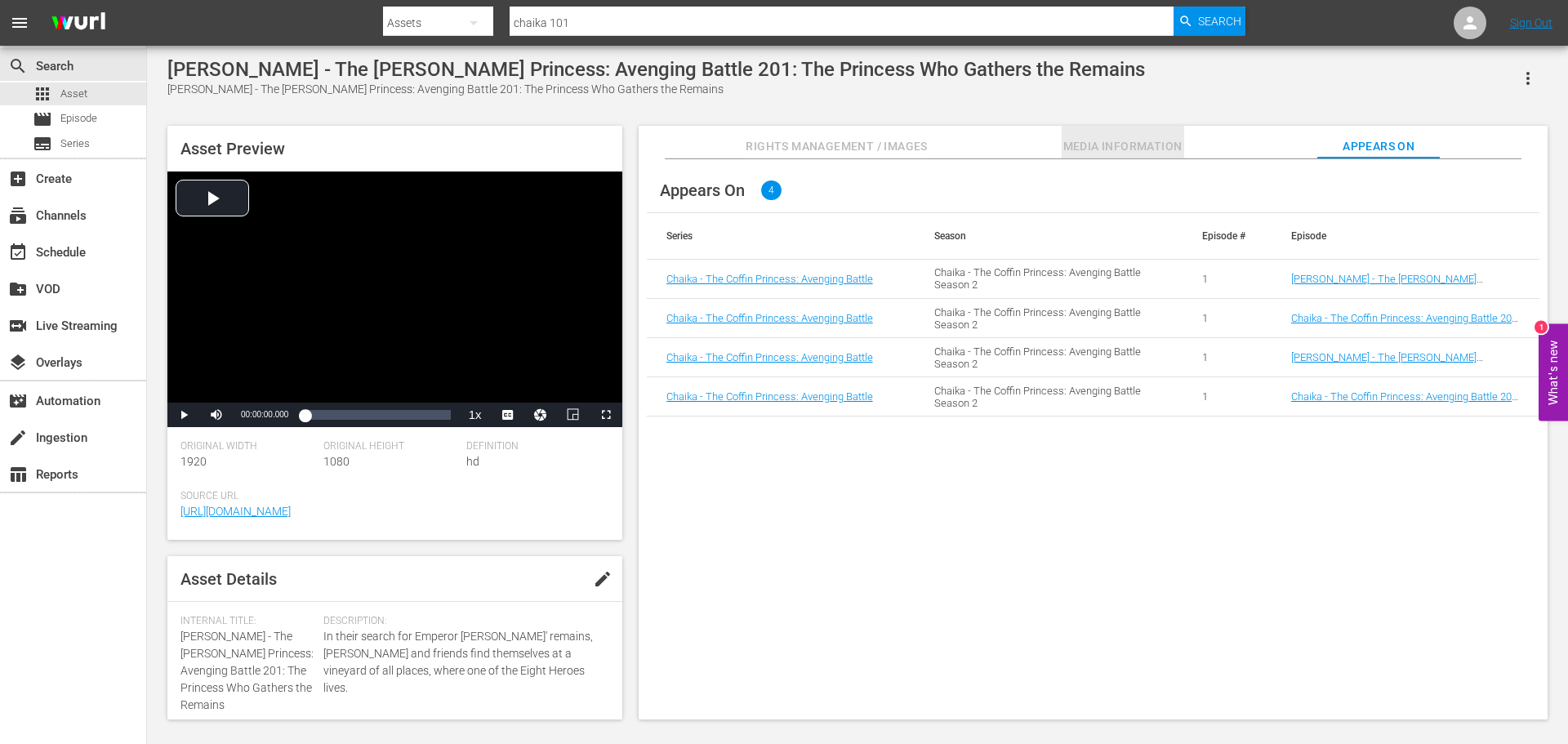
click at [1119, 131] on button "Media Information" at bounding box center [1123, 142] width 122 height 33
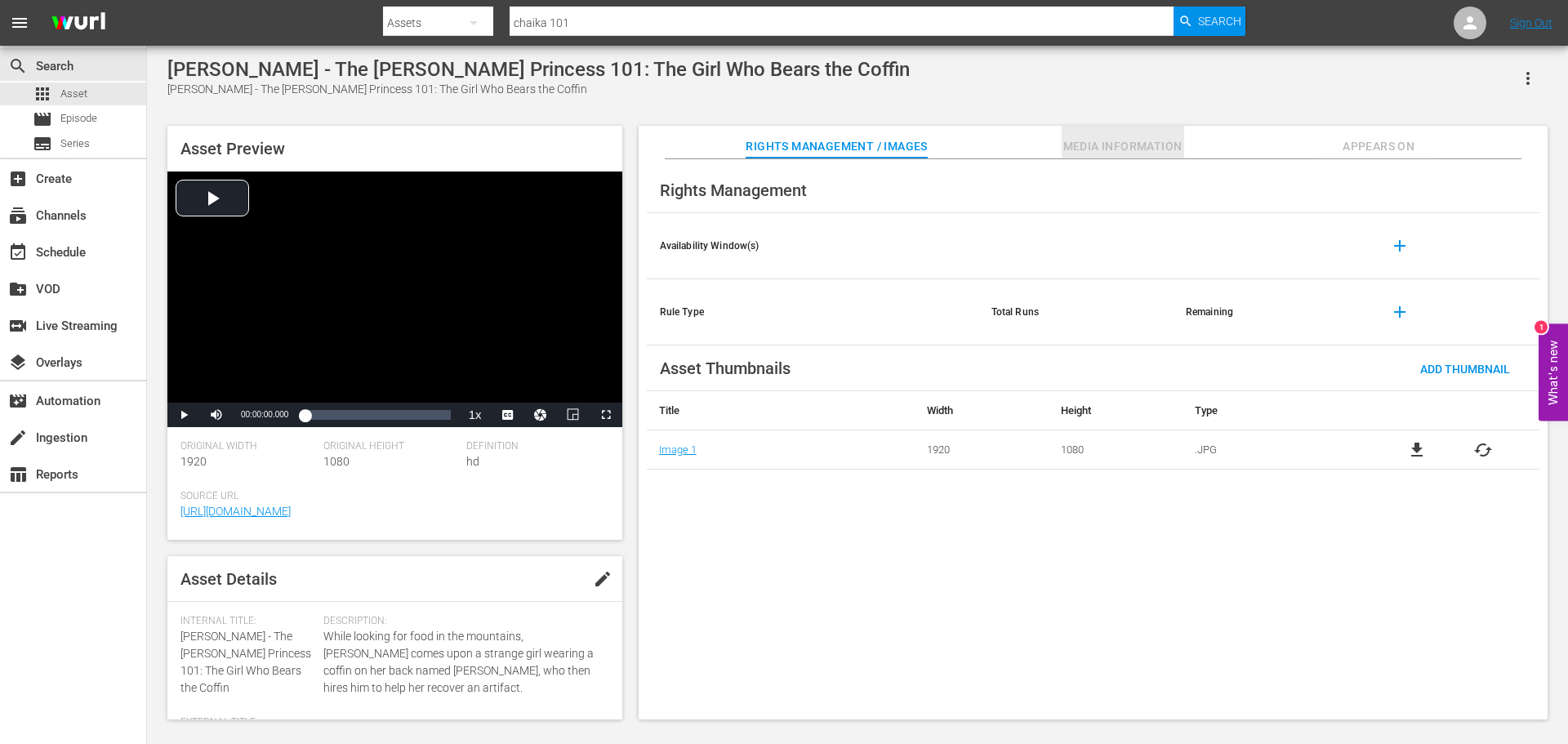
click at [1119, 155] on span "Media Information" at bounding box center [1123, 146] width 122 height 20
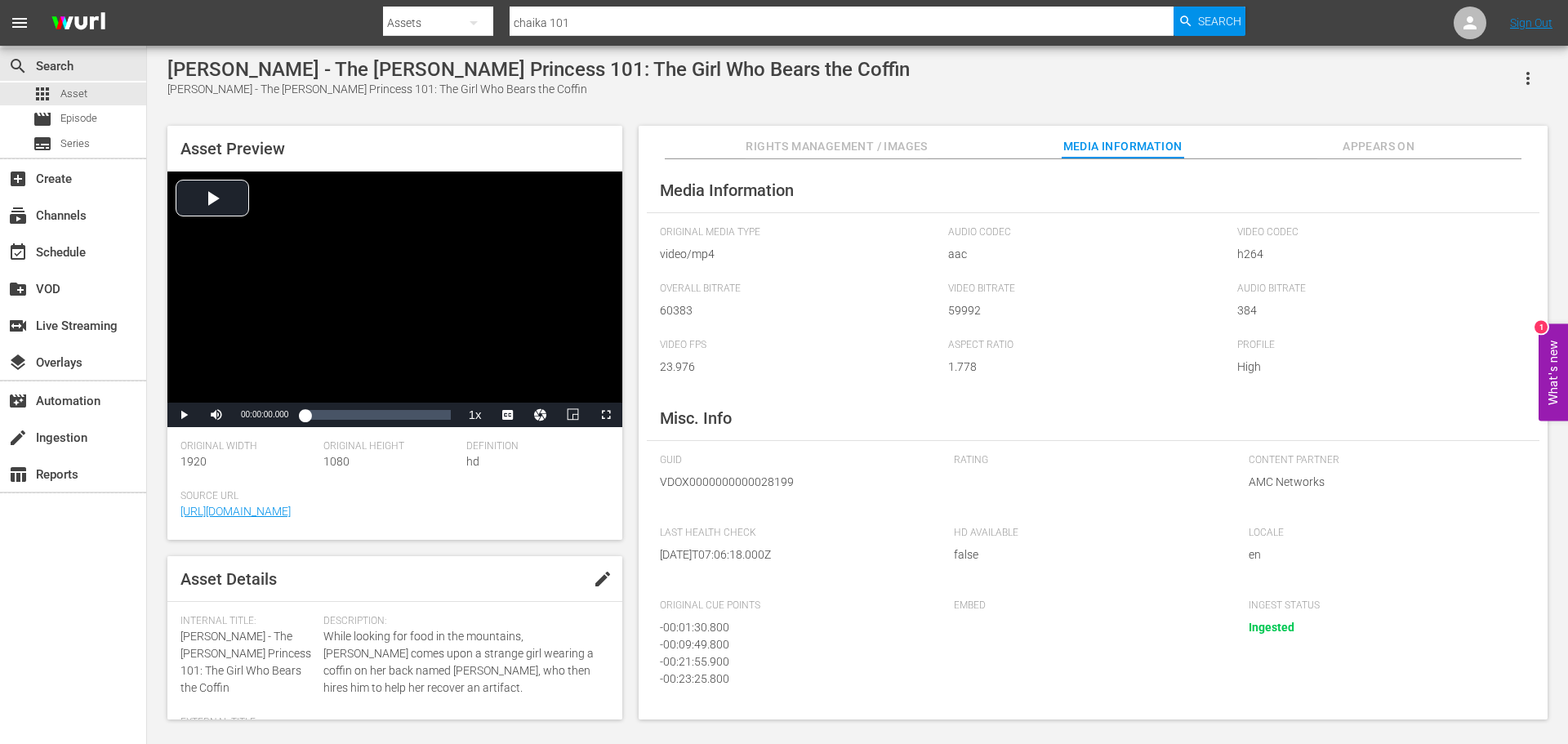
click at [888, 151] on span "Rights Management / Images" at bounding box center [837, 146] width 182 height 20
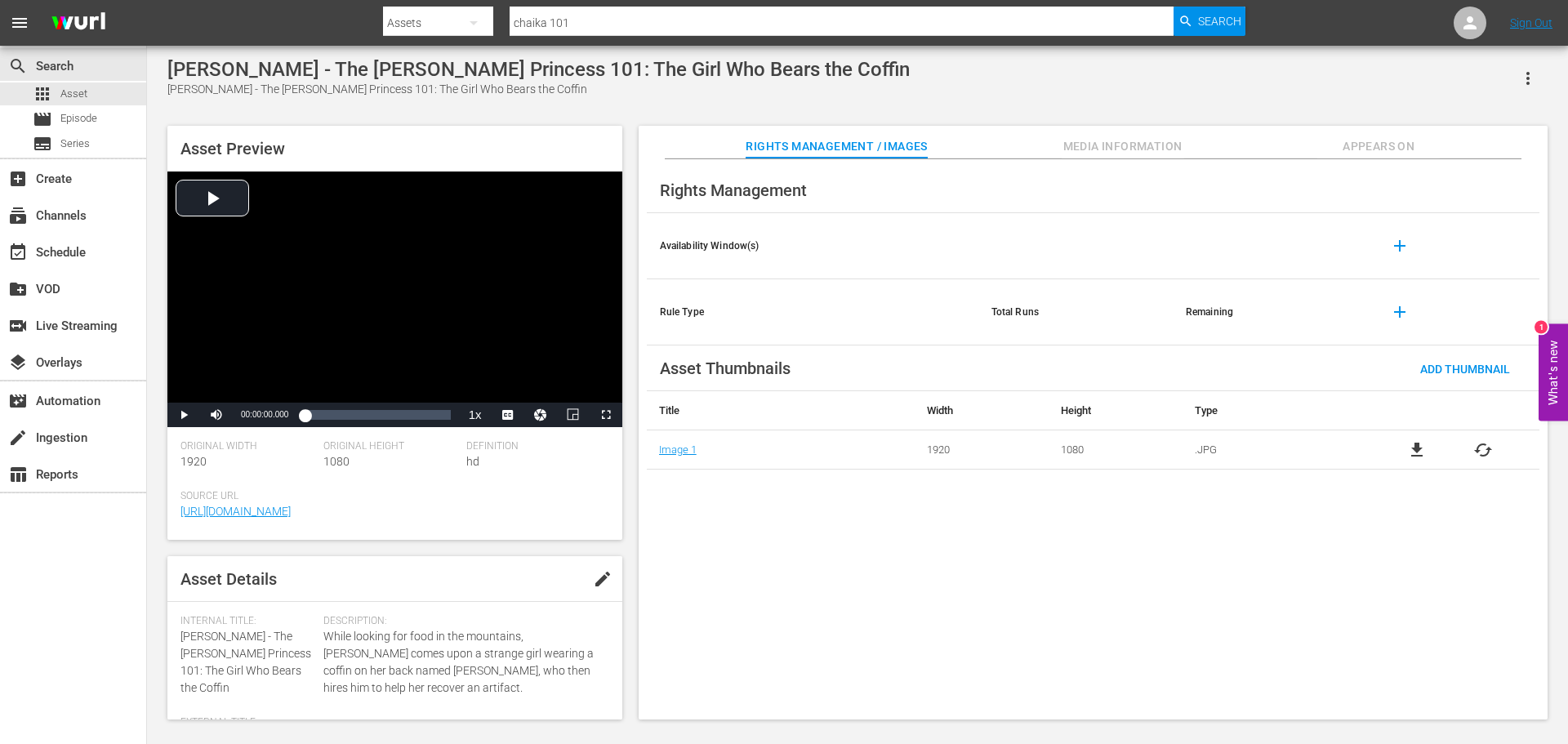
click at [1049, 142] on div "Rights Management / Images Media Information Appears On" at bounding box center [1093, 142] width 827 height 33
click at [1072, 142] on span "Media Information" at bounding box center [1123, 146] width 122 height 20
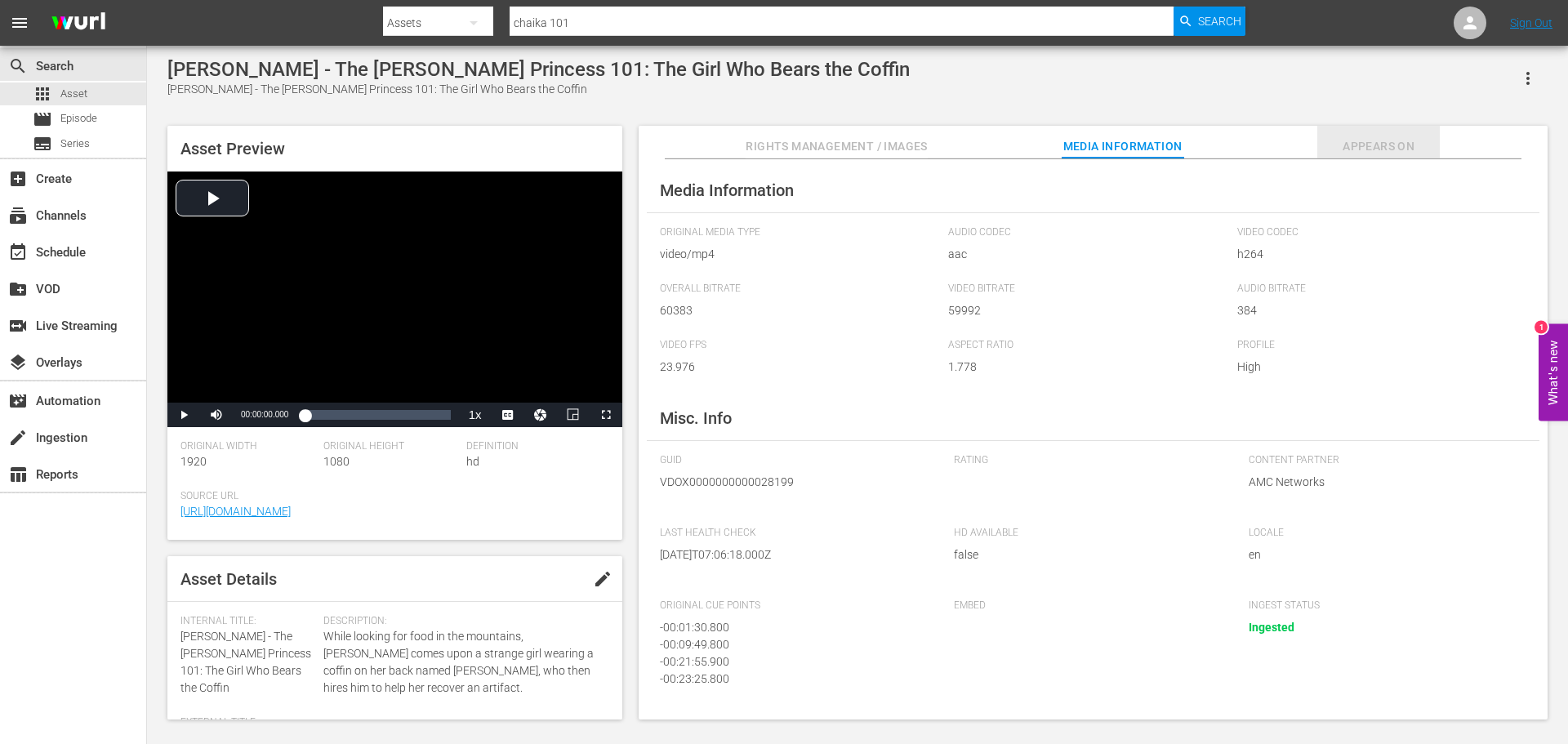
click at [1405, 128] on button "Appears On" at bounding box center [1379, 142] width 122 height 33
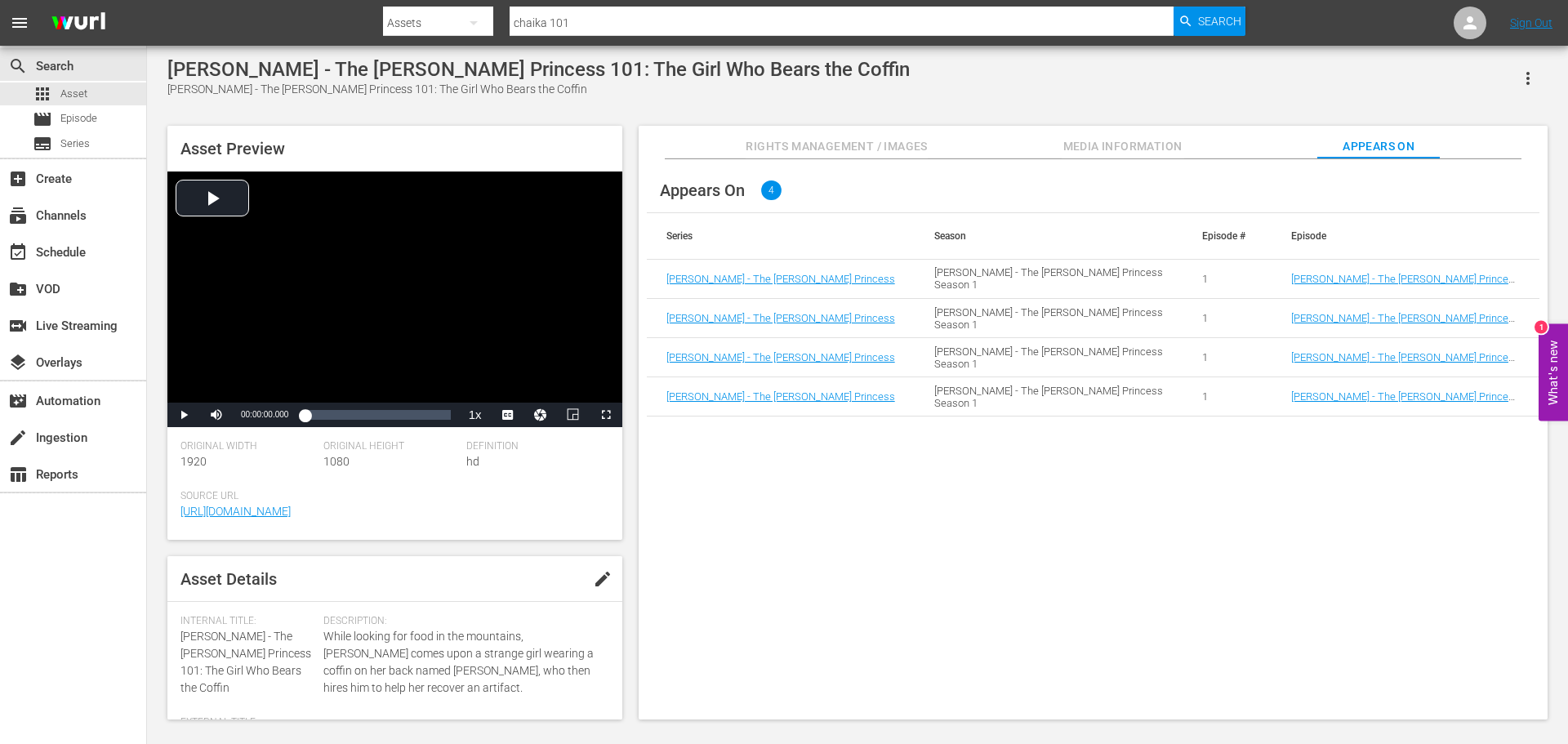
click at [1194, 124] on div "Asset Preview Video Player is loading. Play Video Play Mute Current Time 00:00:…" at bounding box center [858, 414] width 1397 height 593
click at [1188, 129] on div "Rights Management / Images Media Information Appears On" at bounding box center [1093, 142] width 827 height 33
click at [1184, 132] on button "Media Information" at bounding box center [1123, 142] width 122 height 33
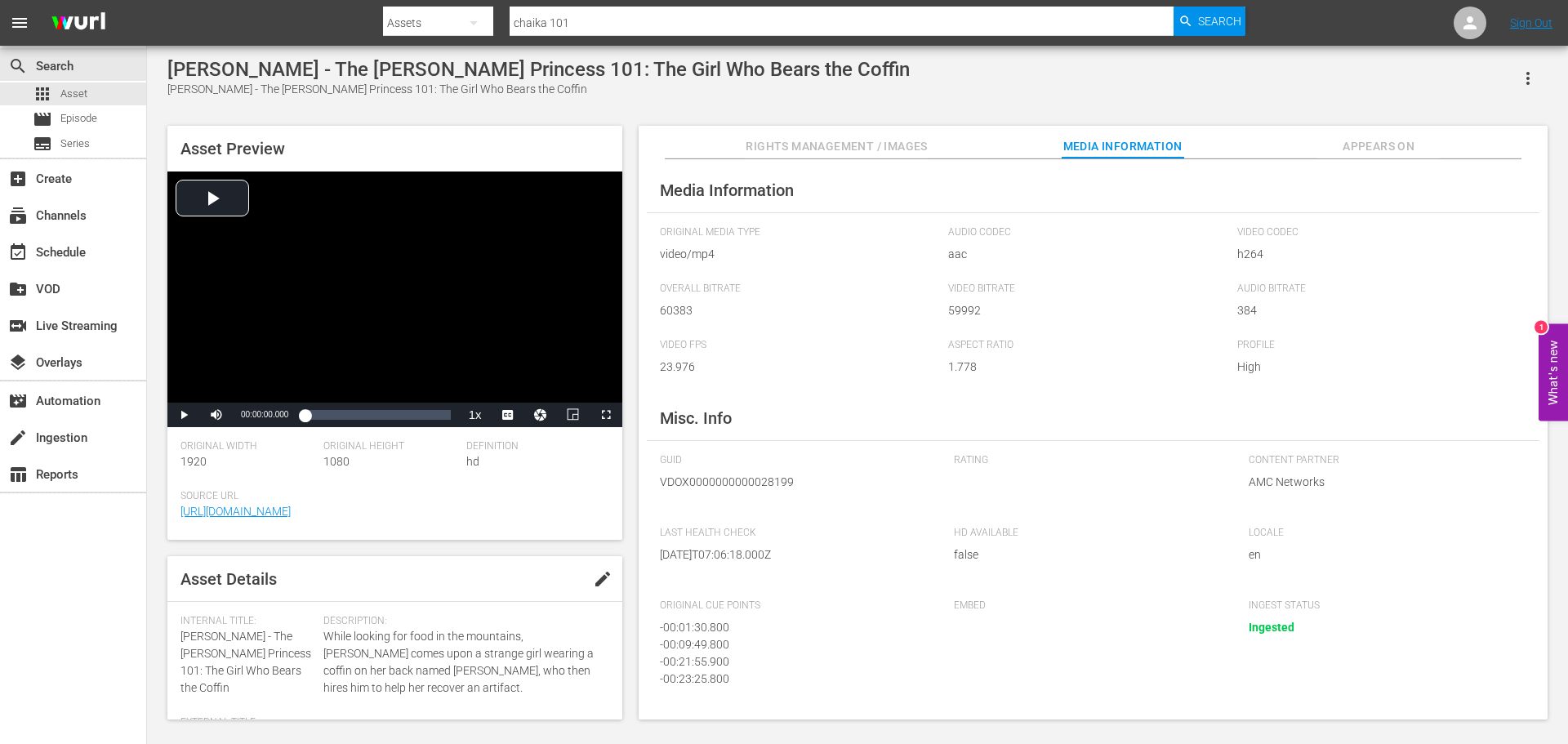
click at [939, 151] on div "Rights Management / Images Media Information Appears On" at bounding box center [1093, 142] width 827 height 33
click at [899, 151] on span "Rights Management / Images" at bounding box center [837, 146] width 182 height 20
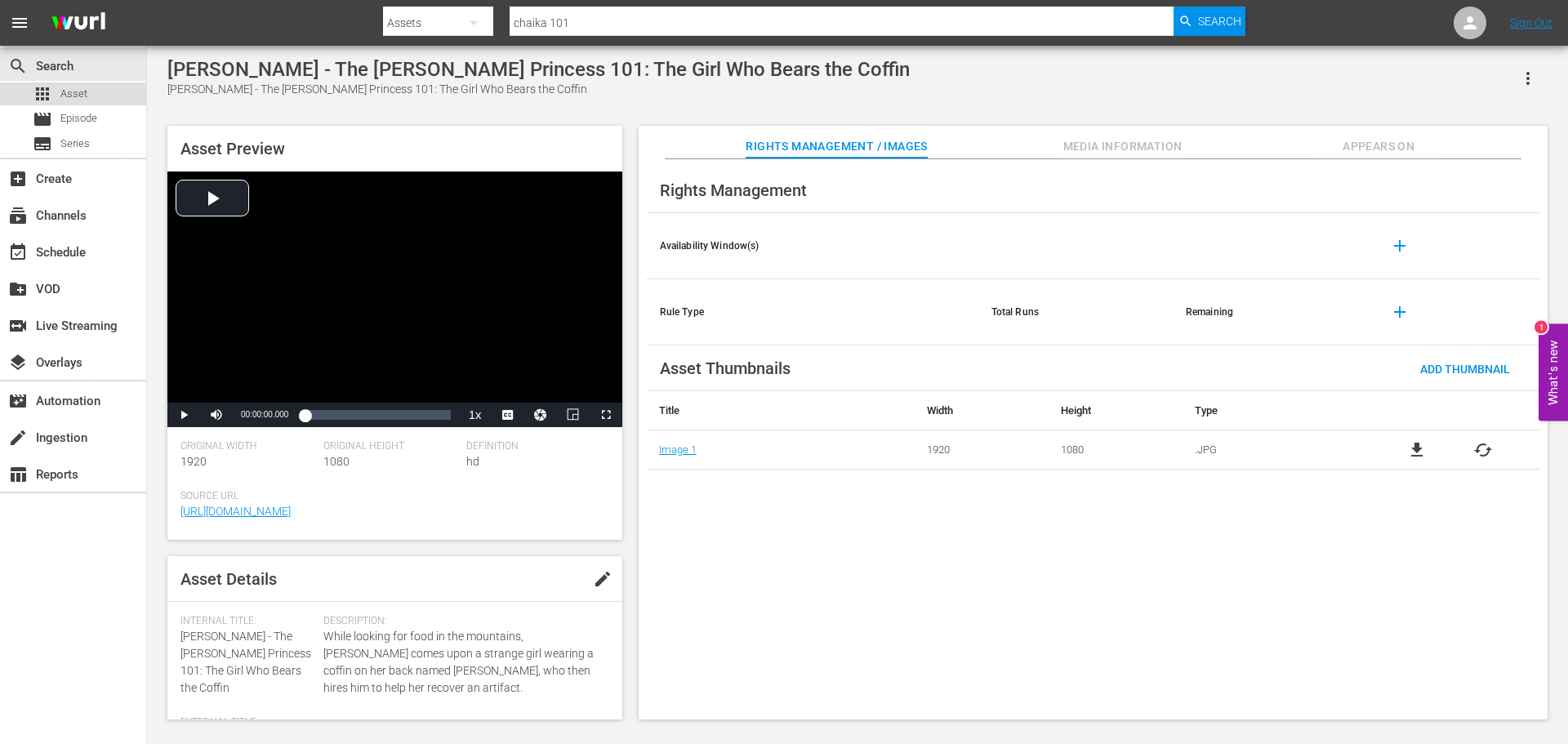
click at [89, 95] on div "apps Asset" at bounding box center [73, 93] width 146 height 23
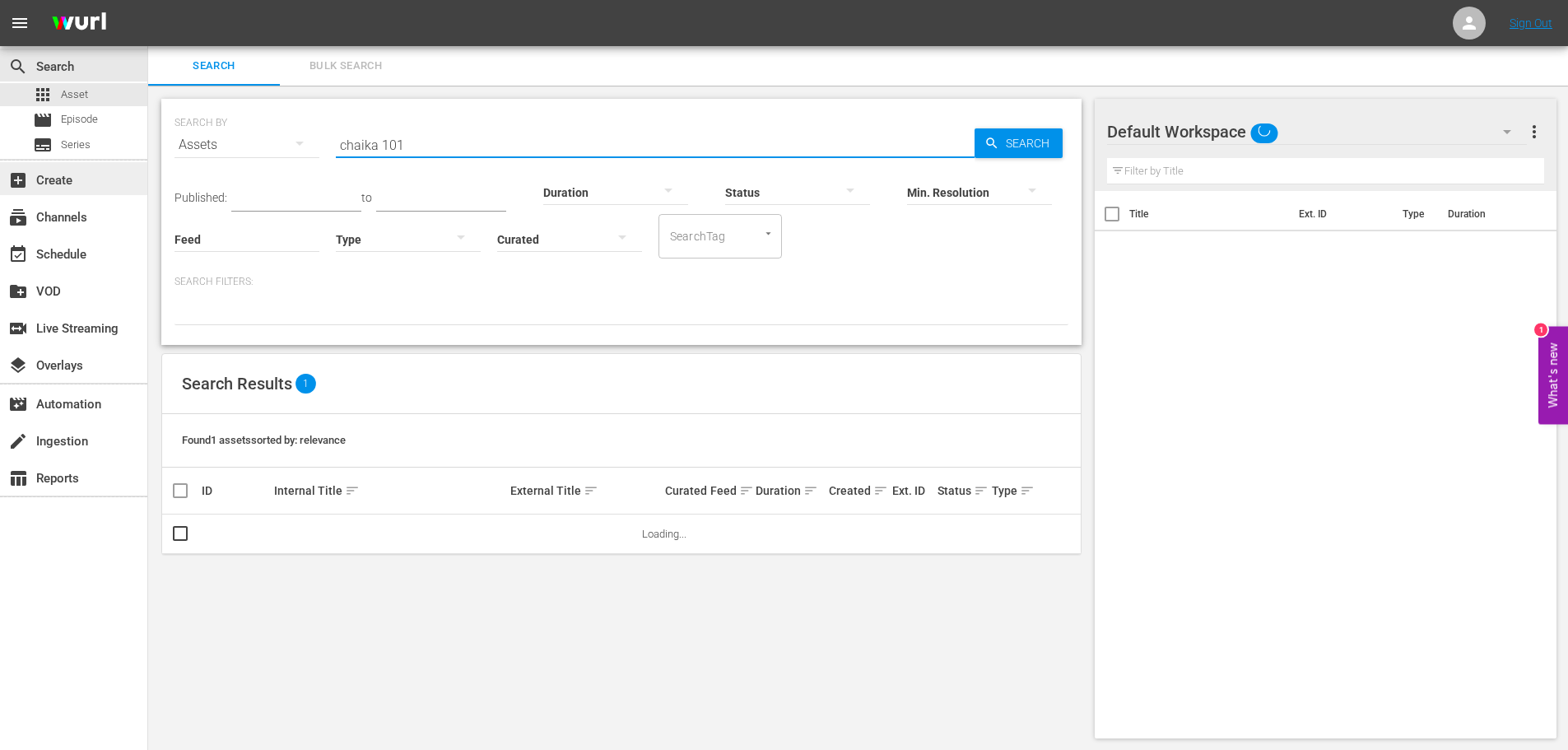
drag, startPoint x: 363, startPoint y: 145, endPoint x: 130, endPoint y: 163, distance: 233.7
click at [148, 0] on div "search Search apps Asset movie Episode subtitles Series add_box Create subscrip…" at bounding box center [858, 0] width 1420 height 0
type input "amagi brilliant park"
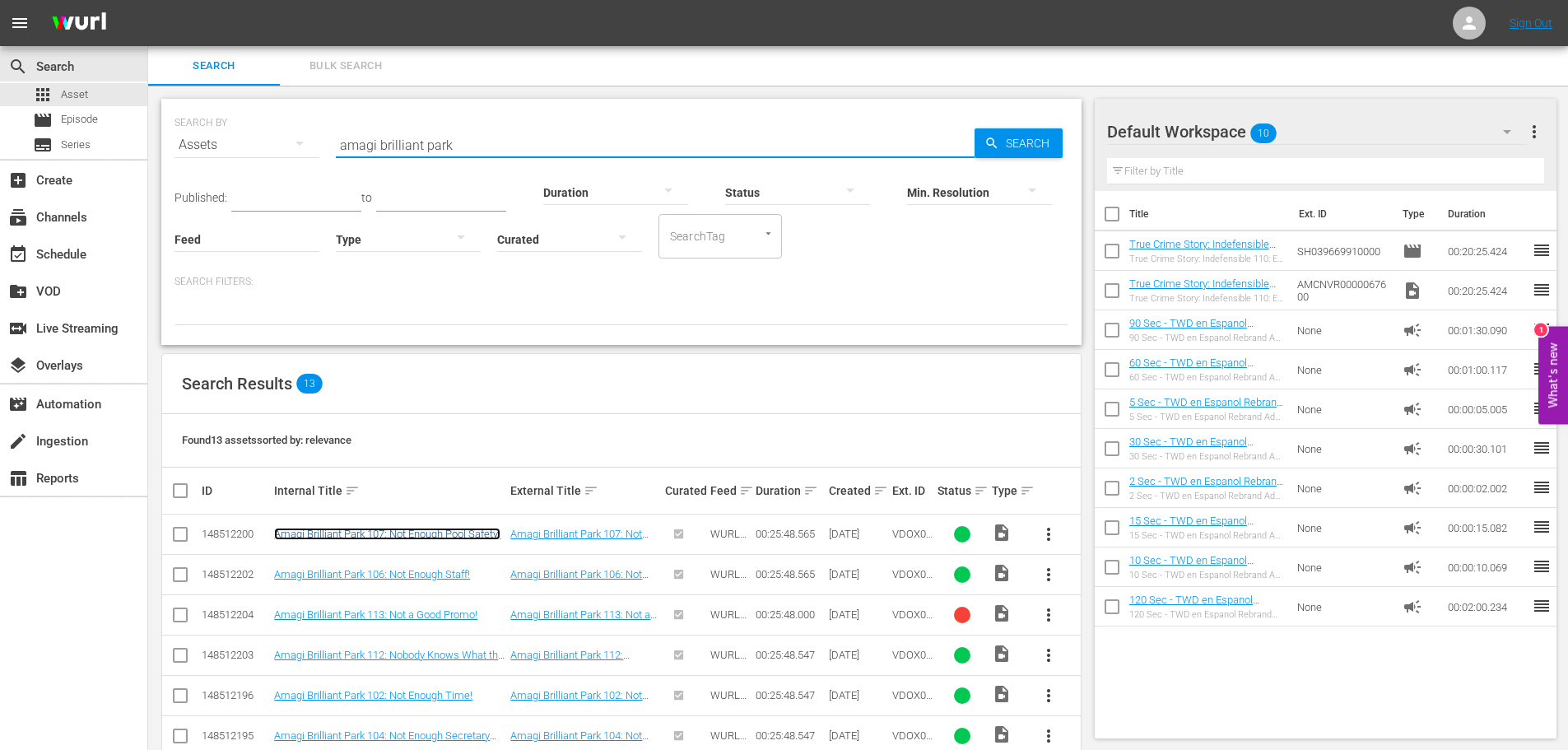
click at [445, 533] on link "Amagi Brilliant Park 107: Not Enough Pool Safety!" at bounding box center [387, 533] width 226 height 12
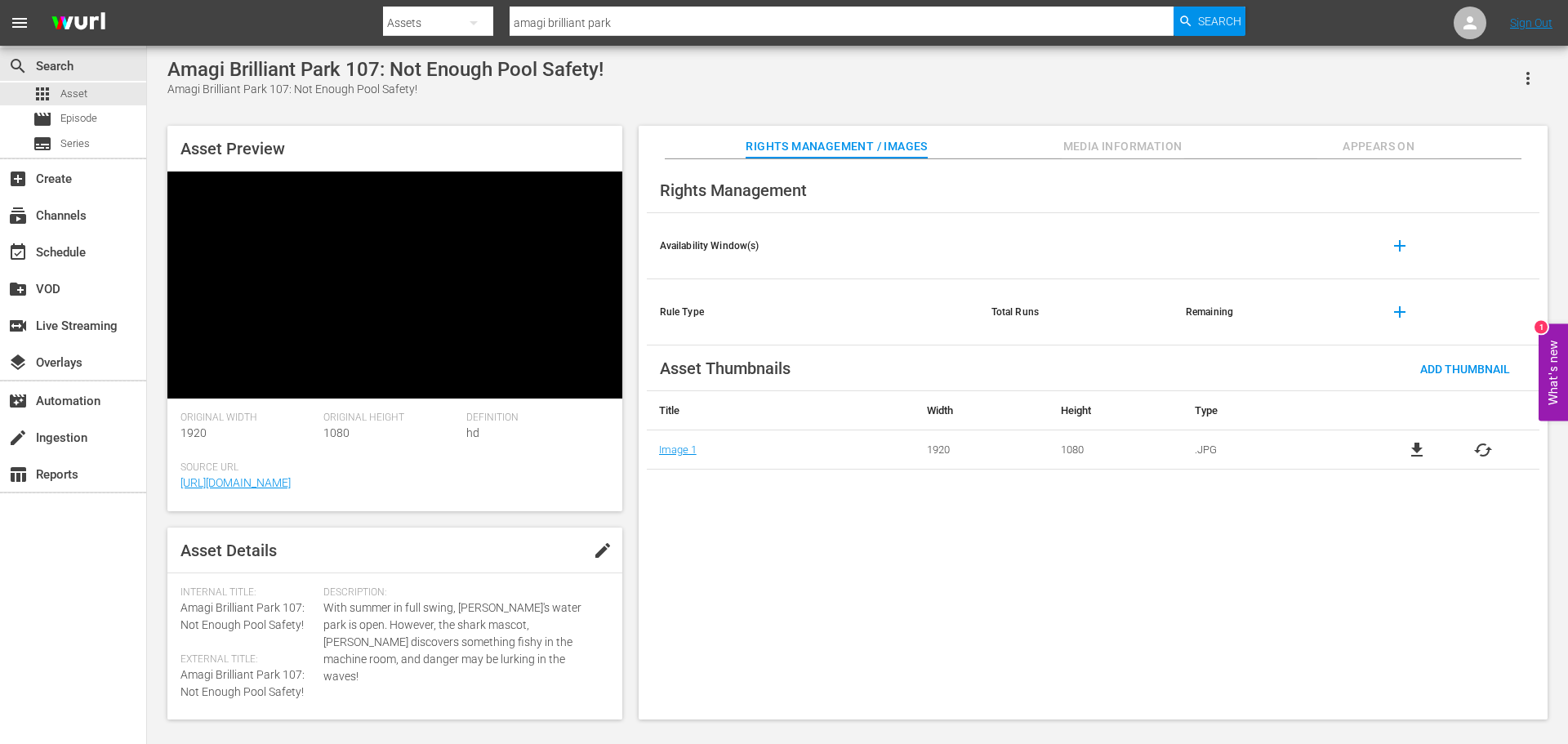
click at [1096, 135] on button "Media Information" at bounding box center [1123, 142] width 122 height 33
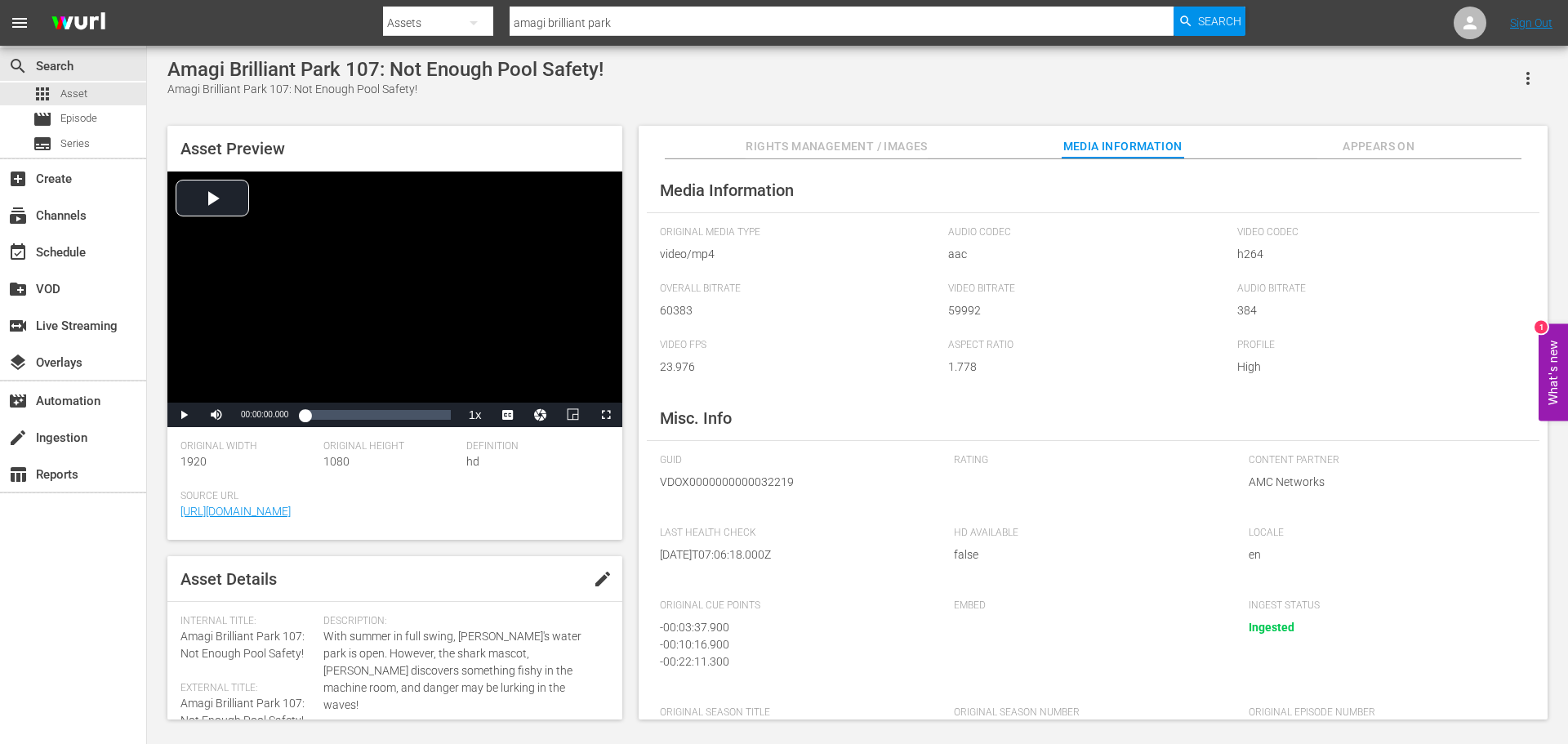
click at [776, 141] on span "Rights Management / Images" at bounding box center [837, 146] width 182 height 20
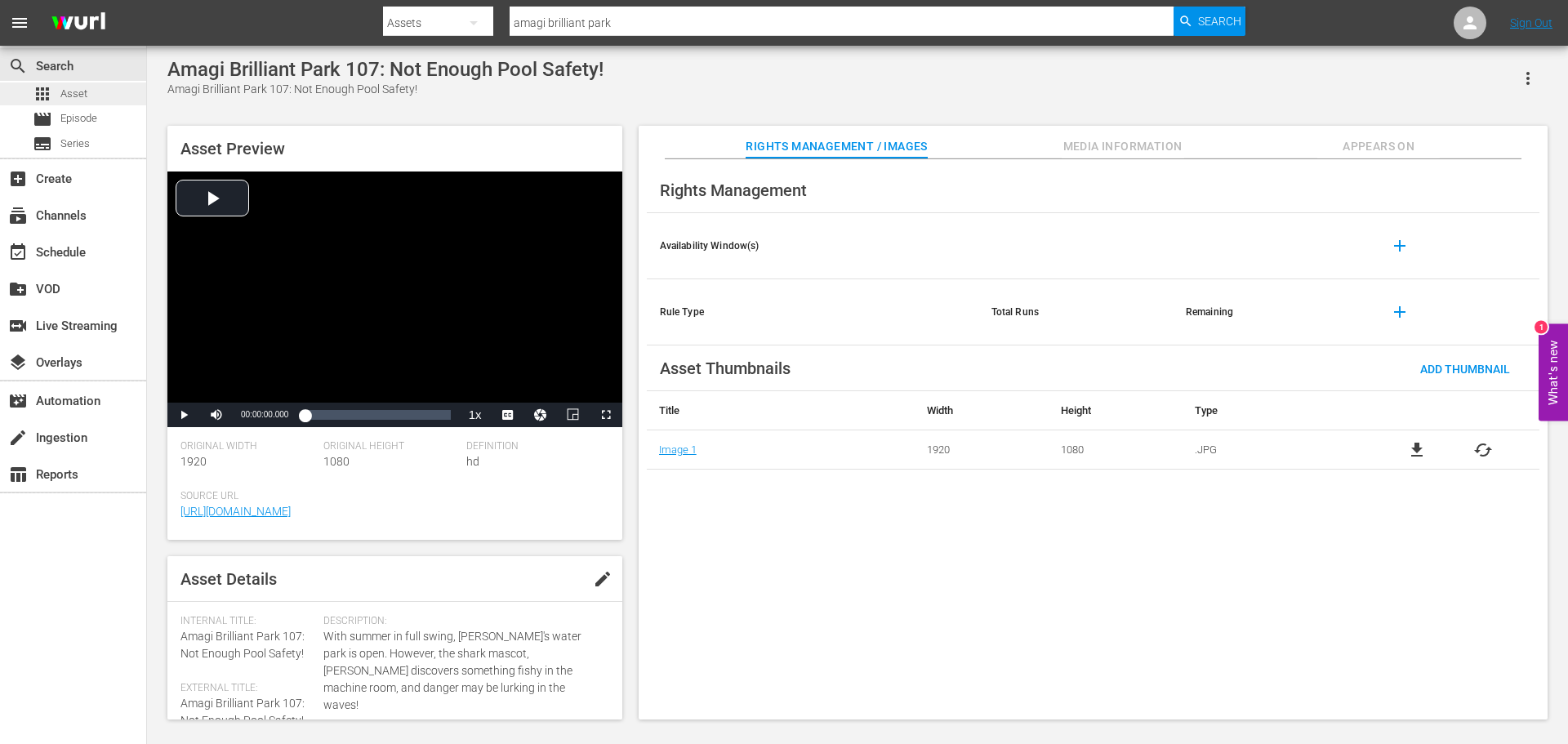
click at [94, 83] on div "apps Asset" at bounding box center [73, 93] width 146 height 23
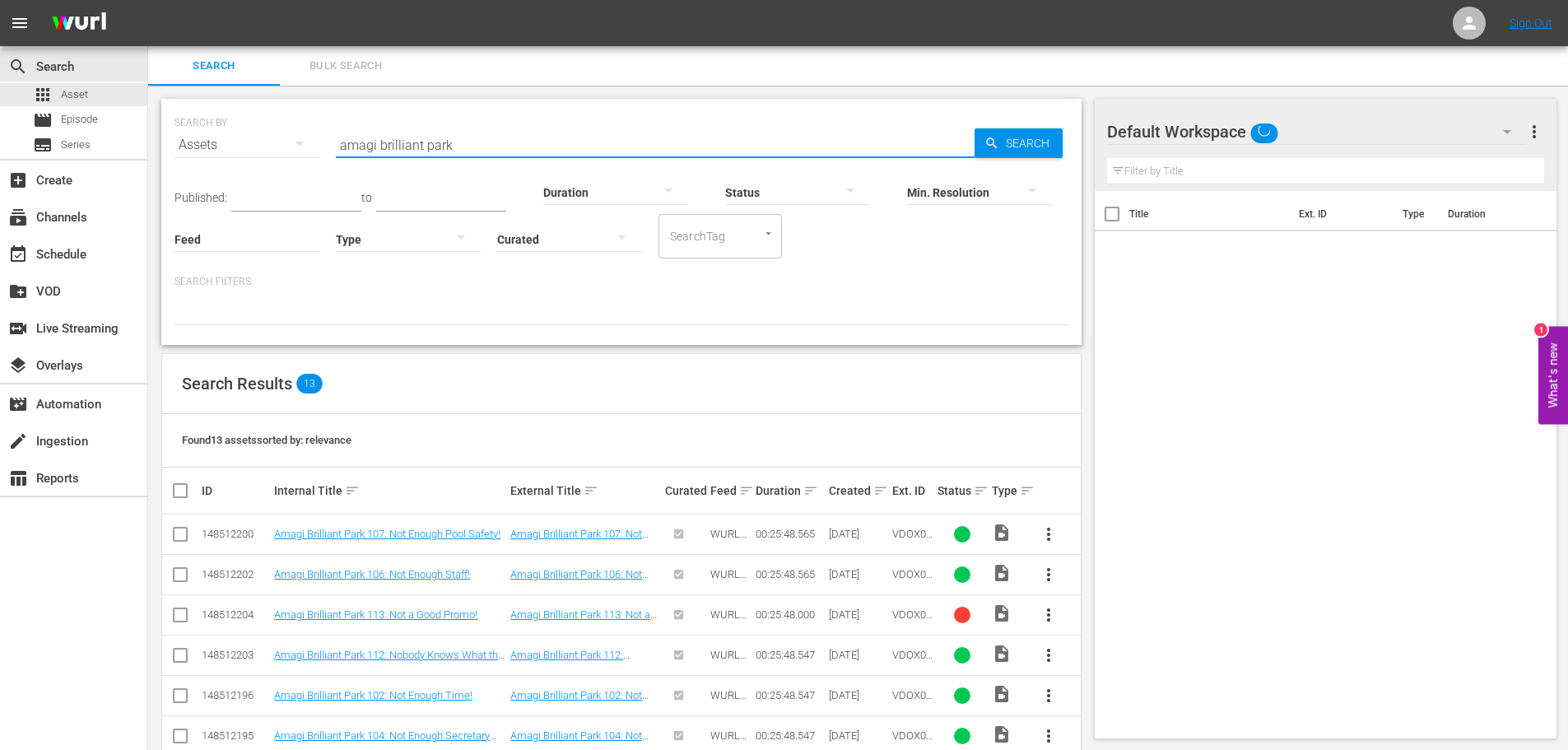
drag, startPoint x: 469, startPoint y: 151, endPoint x: 165, endPoint y: 87, distance: 310.7
click at [195, 96] on div "SEARCH BY Search By Assets Search ID, Title, Description, Keywords, or Category…" at bounding box center [621, 577] width 947 height 984
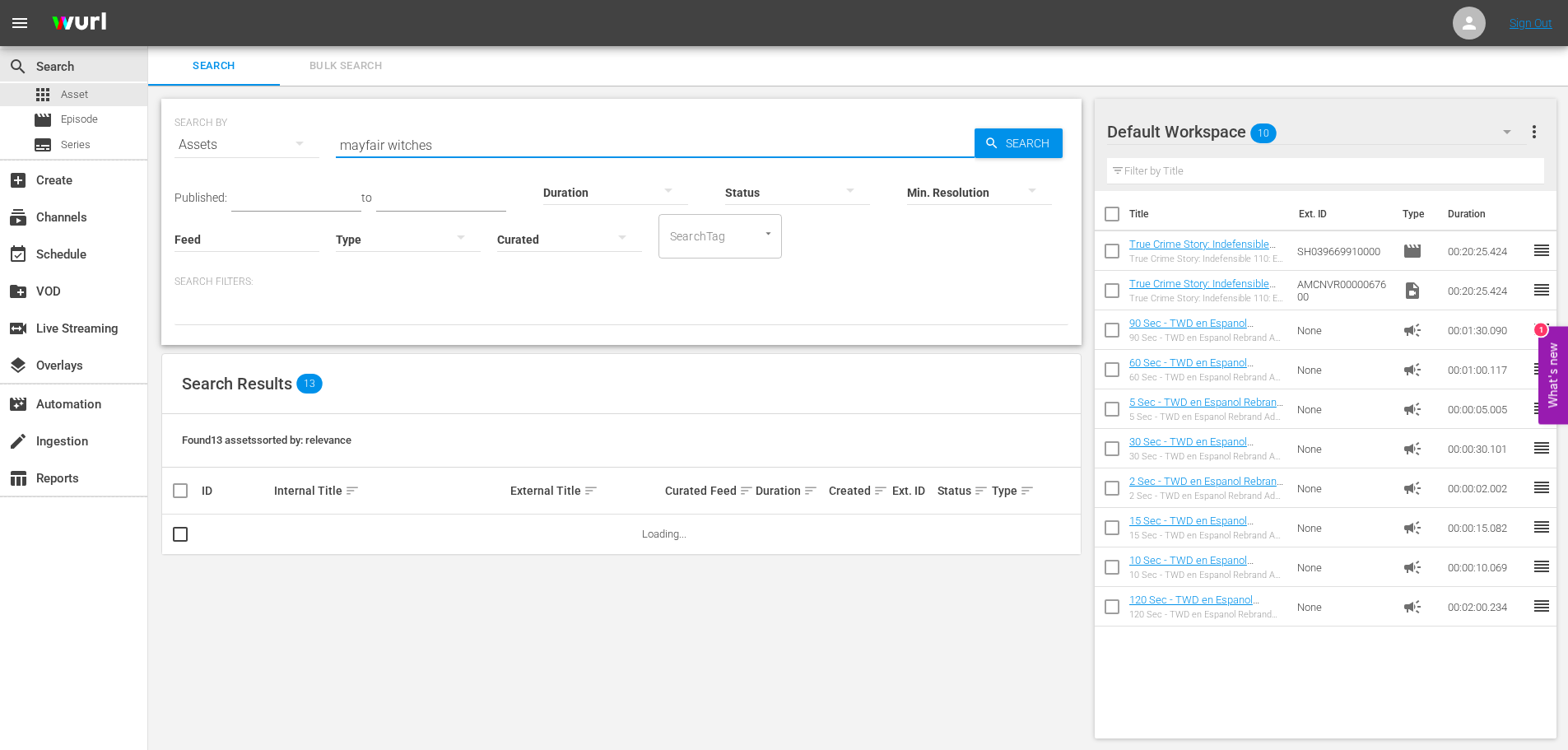
type input "mayfair witches"
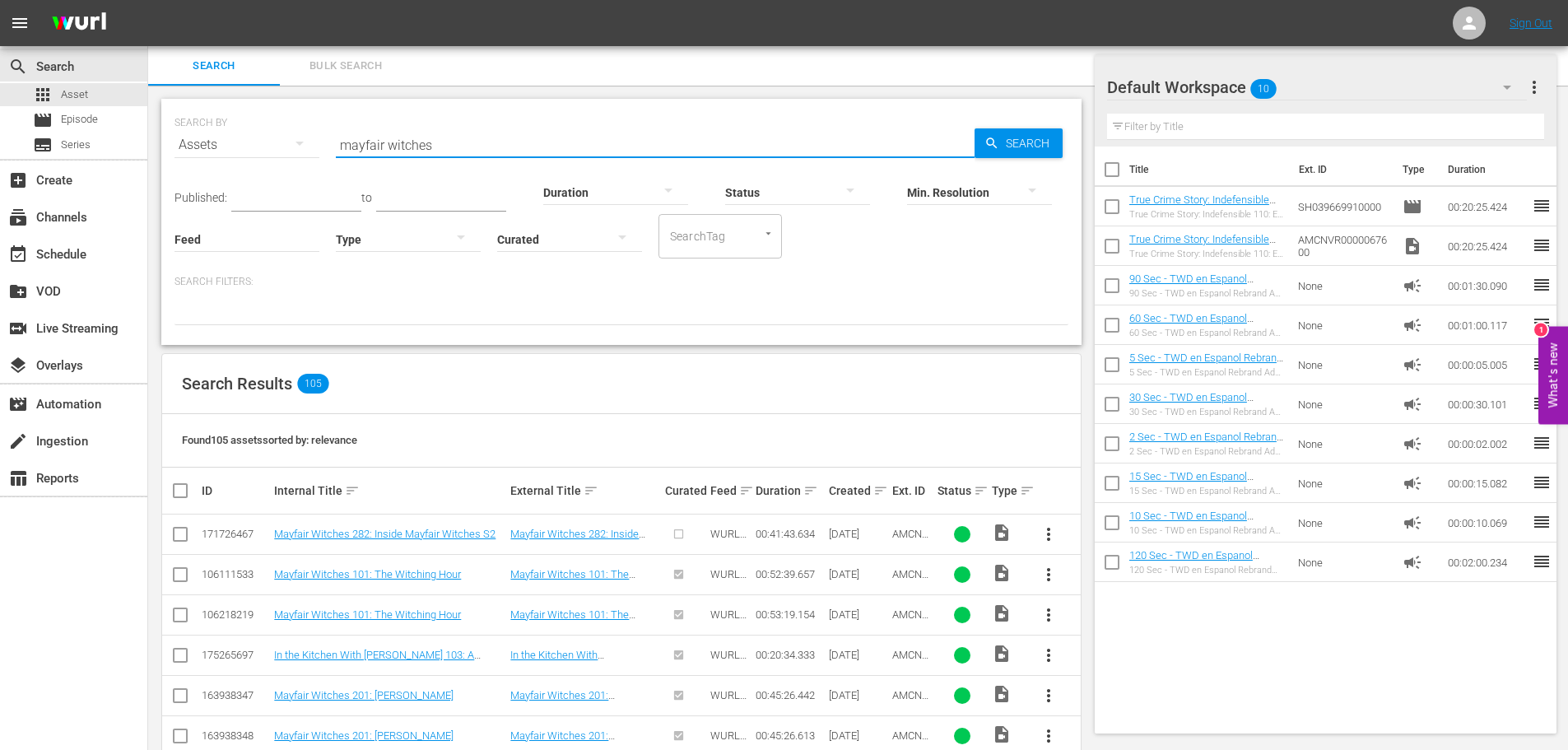
scroll to position [248, 0]
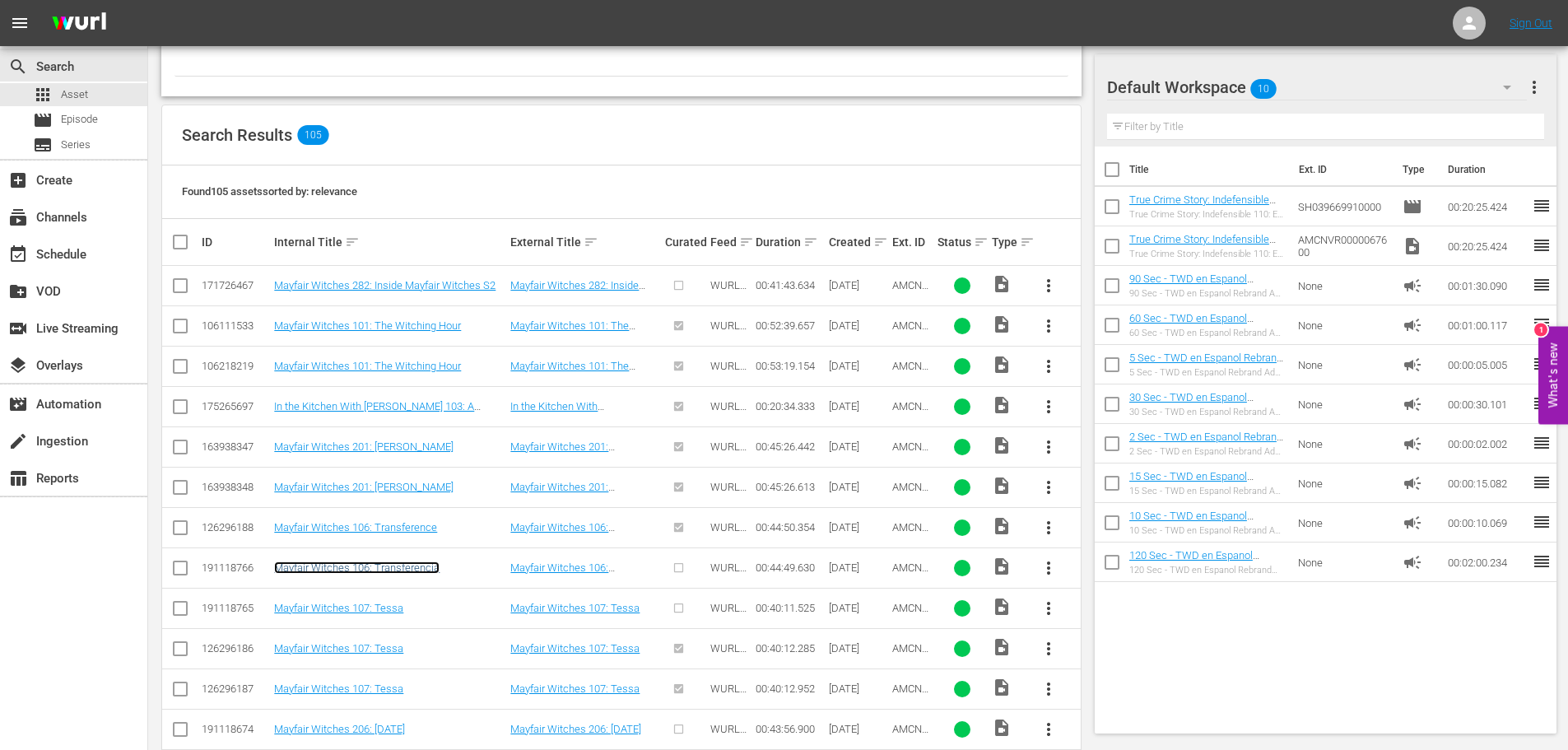
click at [390, 570] on link "Mayfair Witches 106: Transferencia" at bounding box center [357, 567] width 166 height 12
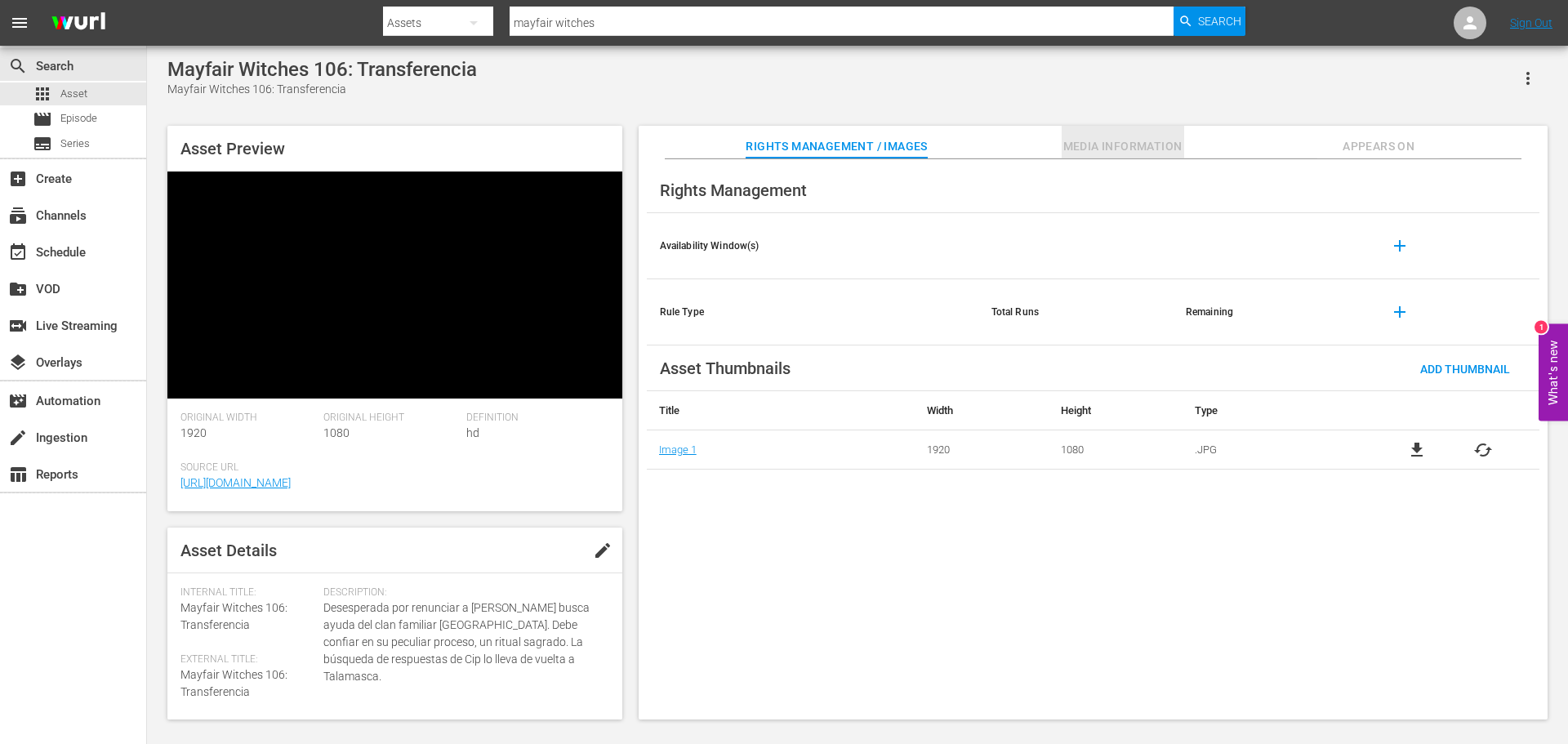
click at [1079, 147] on span "Media Information" at bounding box center [1123, 146] width 122 height 20
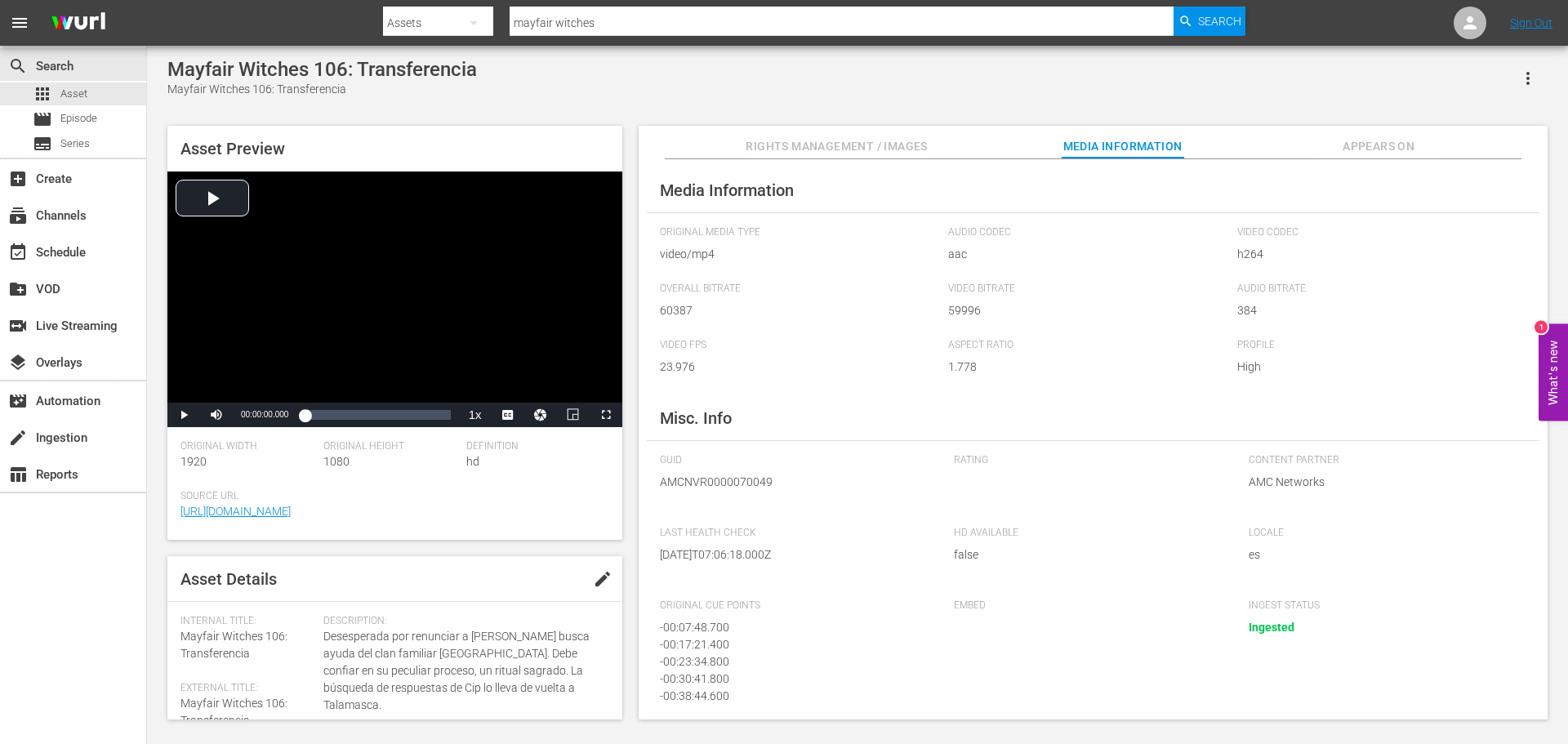
drag, startPoint x: 628, startPoint y: 26, endPoint x: 313, endPoint y: 6, distance: 315.6
click at [313, 6] on nav "menu Search By Assets Search ID, Title, Description, Keywords, or Category mayf…" at bounding box center [784, 23] width 1568 height 46
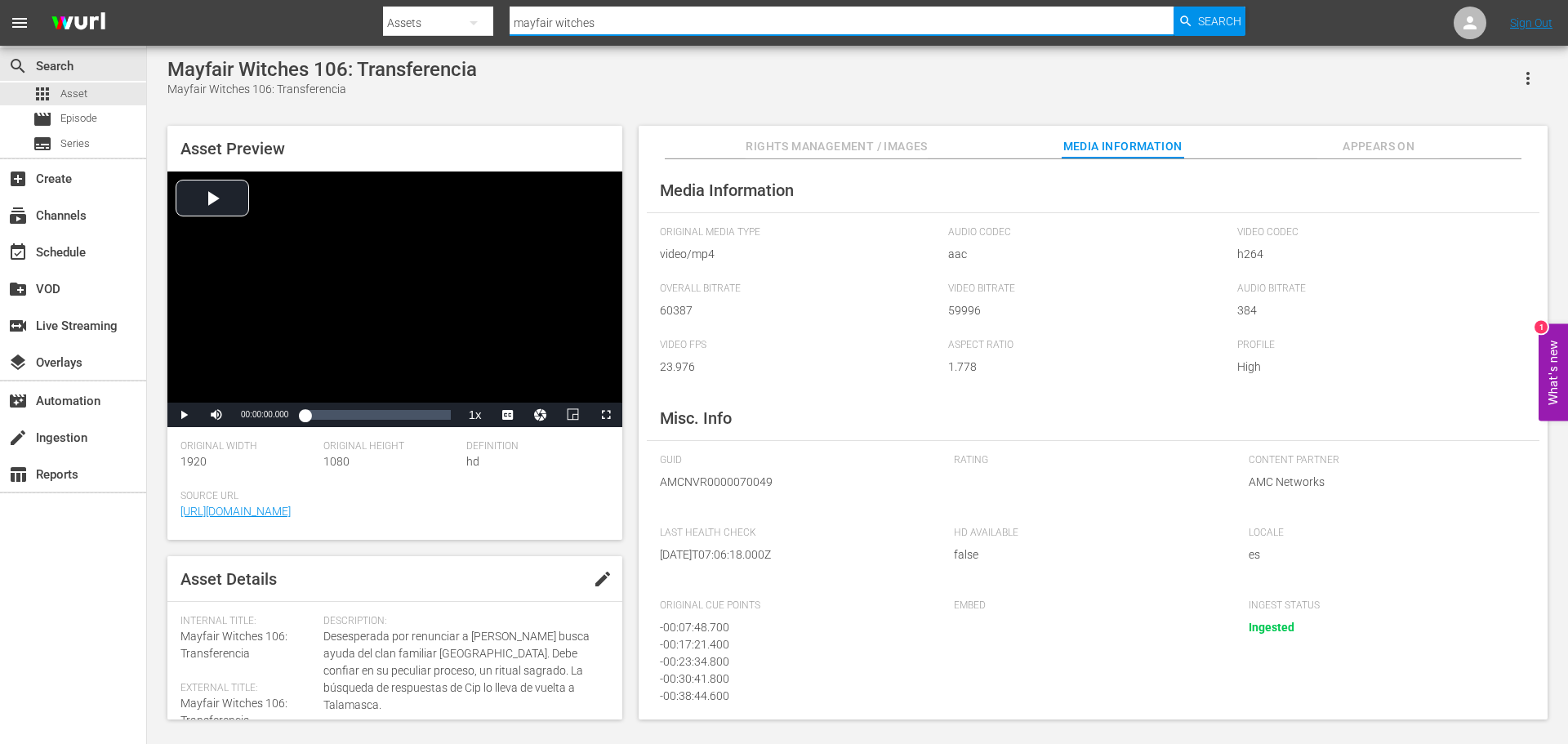
paste input "AMCNVR0000070044"
type input "AMCNVR0000070044"
click at [1201, 21] on span "Search" at bounding box center [1219, 21] width 43 height 29
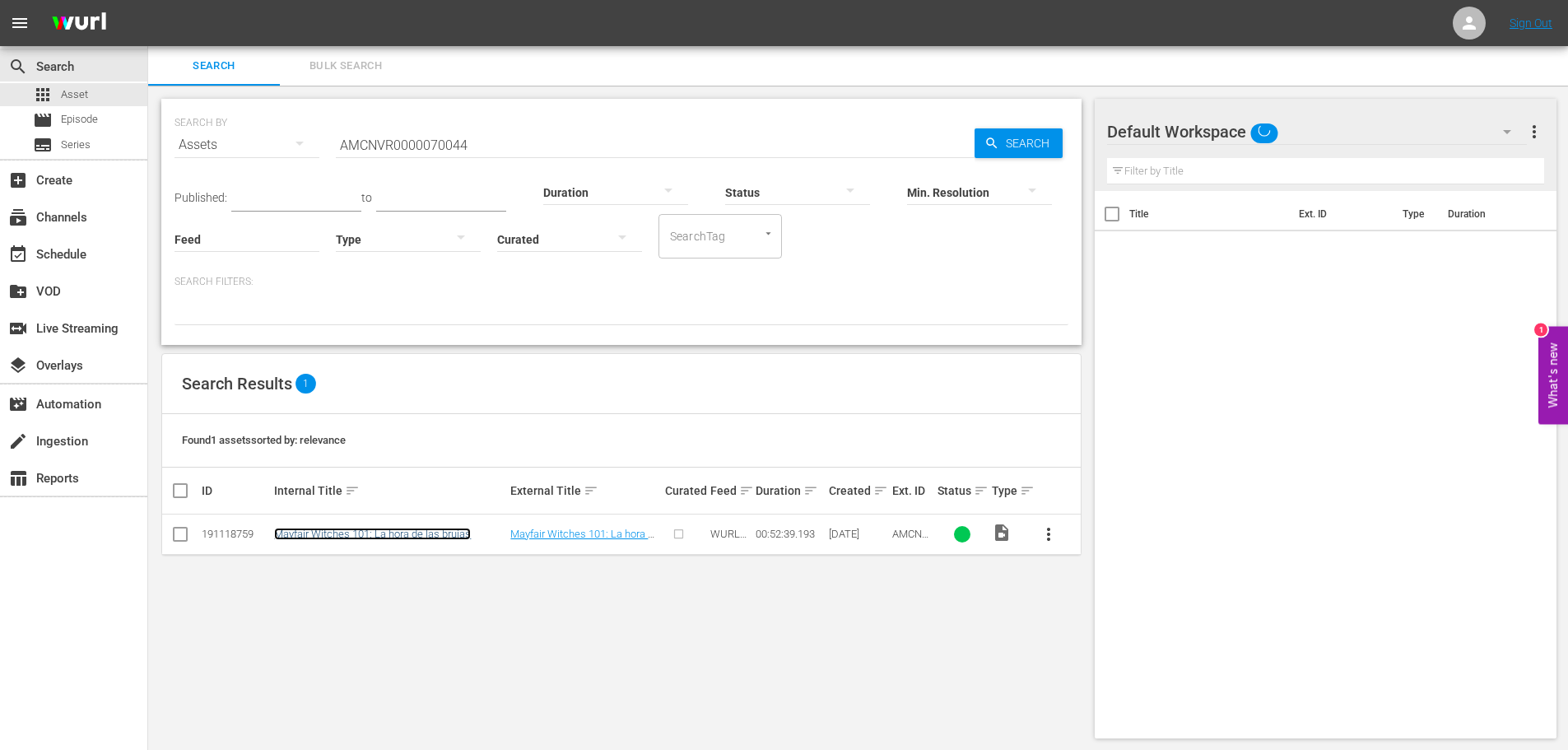
click at [379, 532] on link "Mayfair Witches 101: La hora de las brujas" at bounding box center [373, 533] width 197 height 12
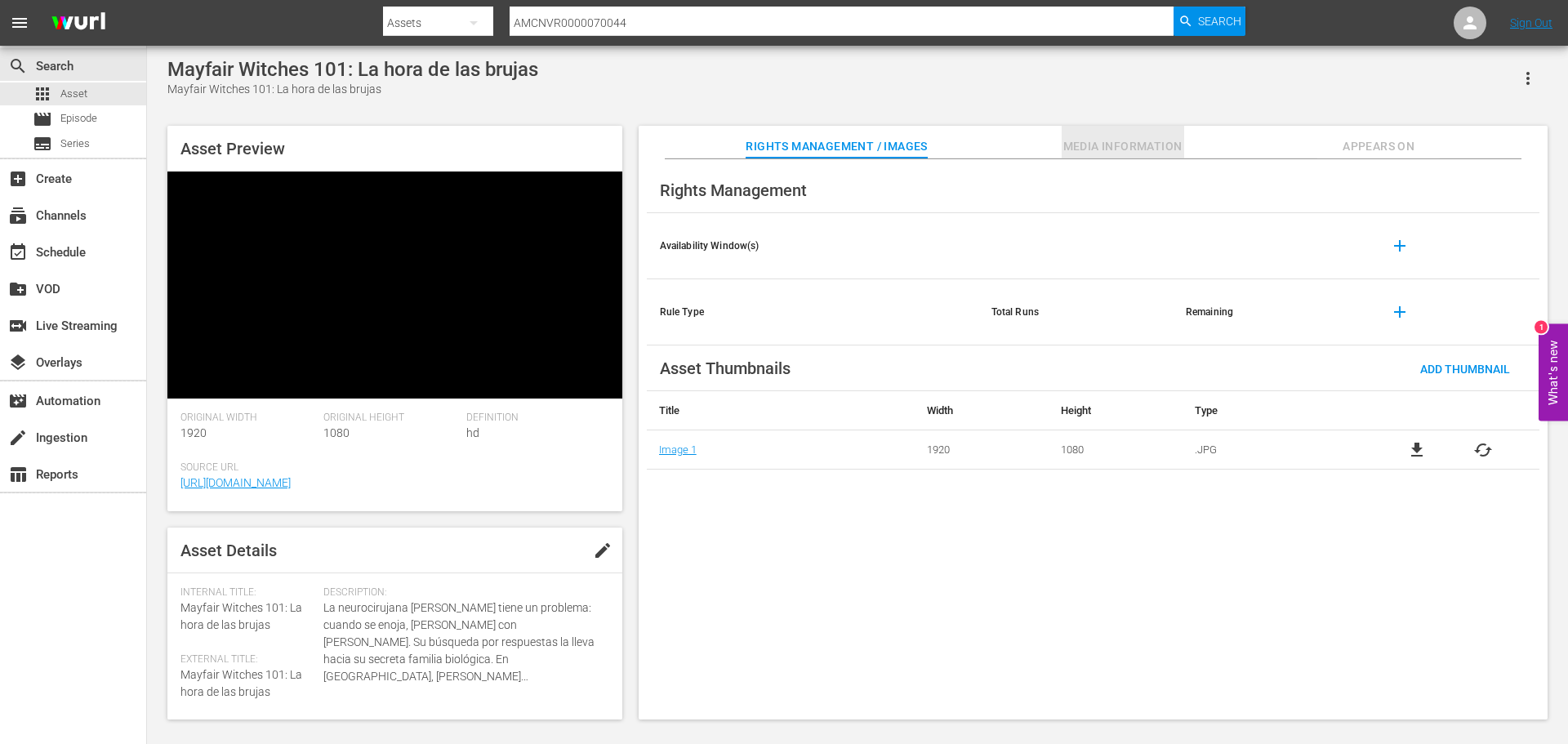
click at [1114, 141] on span "Media Information" at bounding box center [1123, 146] width 122 height 20
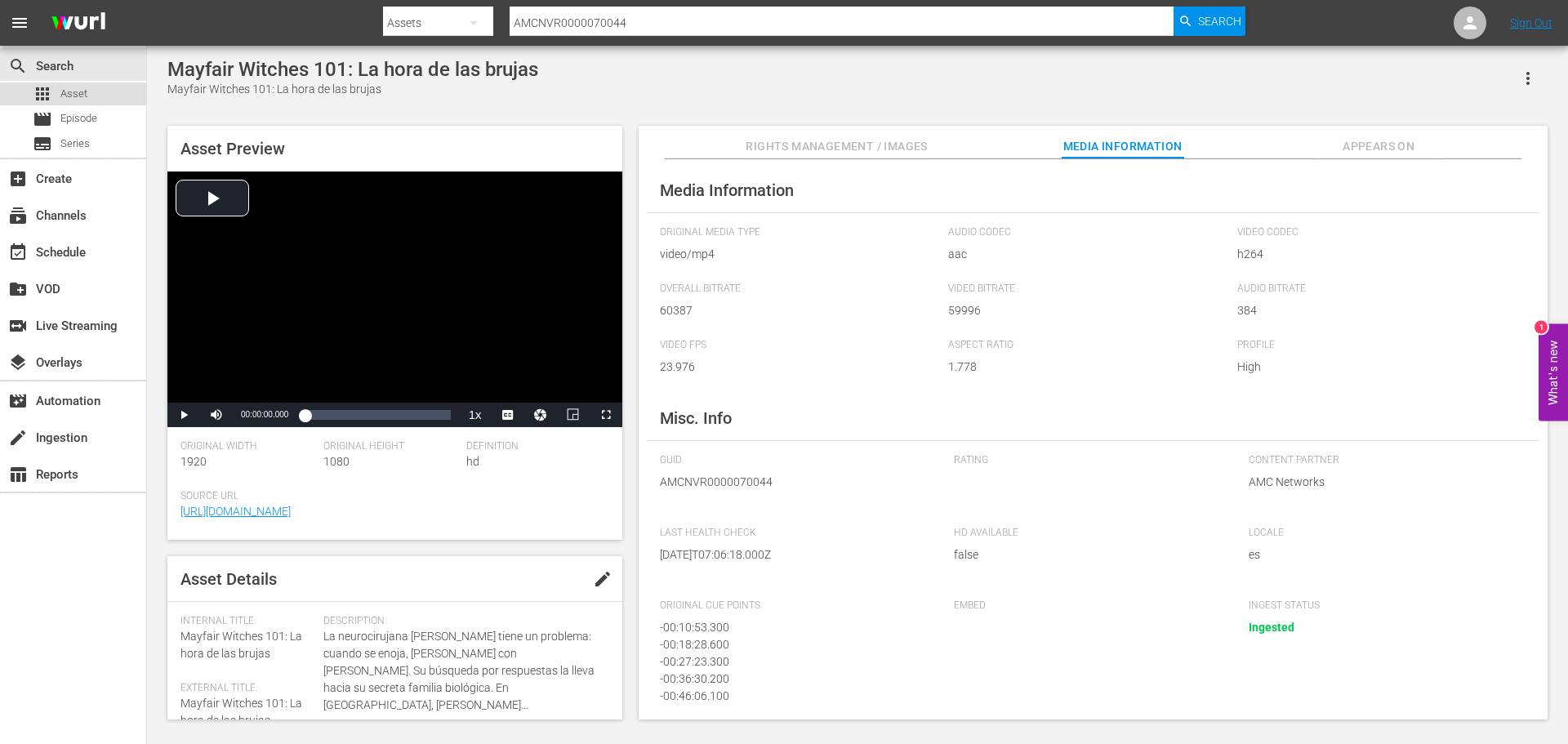
click at [80, 100] on span "Asset" at bounding box center [74, 94] width 27 height 16
